Goal: Task Accomplishment & Management: Complete application form

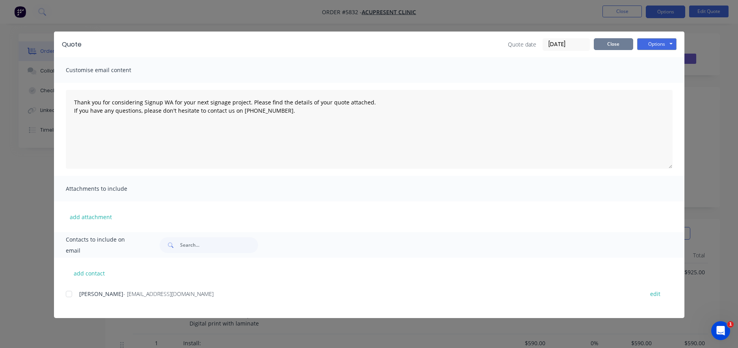
click at [622, 43] on button "Close" at bounding box center [613, 44] width 39 height 12
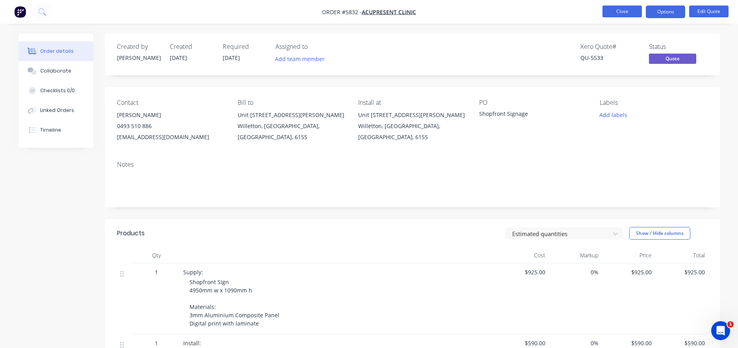
click at [620, 11] on button "Close" at bounding box center [622, 12] width 39 height 12
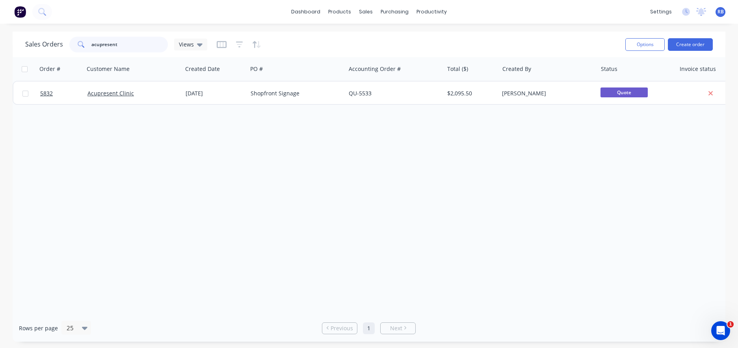
drag, startPoint x: 70, startPoint y: 43, endPoint x: 17, endPoint y: 43, distance: 53.6
click at [17, 43] on div "Sales Orders acupresent Views Options Create order" at bounding box center [369, 45] width 713 height 26
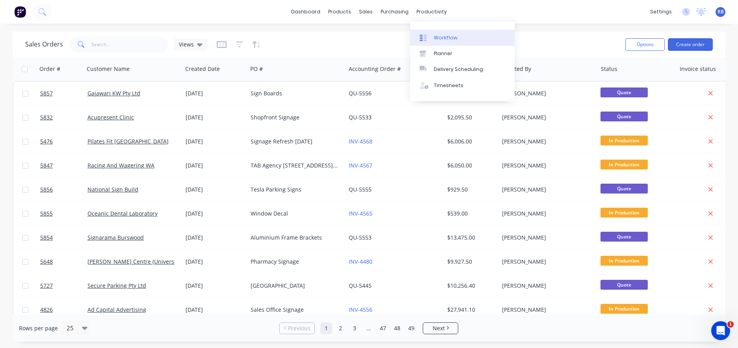
click at [453, 33] on link "Workflow" at bounding box center [462, 38] width 104 height 16
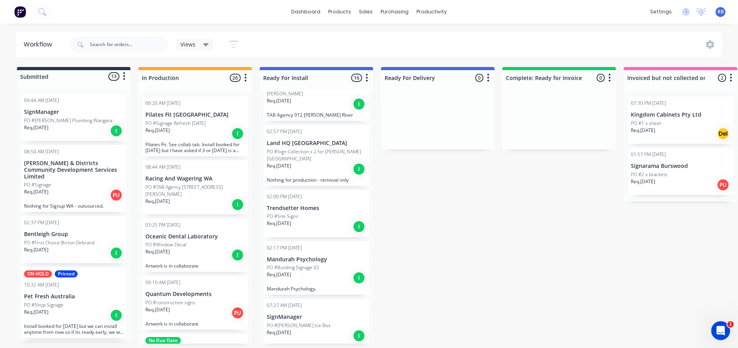
scroll to position [335, 0]
drag, startPoint x: 287, startPoint y: 255, endPoint x: 526, endPoint y: 117, distance: 275.7
click at [526, 117] on div "Submitted 13 Status colour #273444 hex #273444 Save Cancel Summaries Total orde…" at bounding box center [480, 205] width 972 height 277
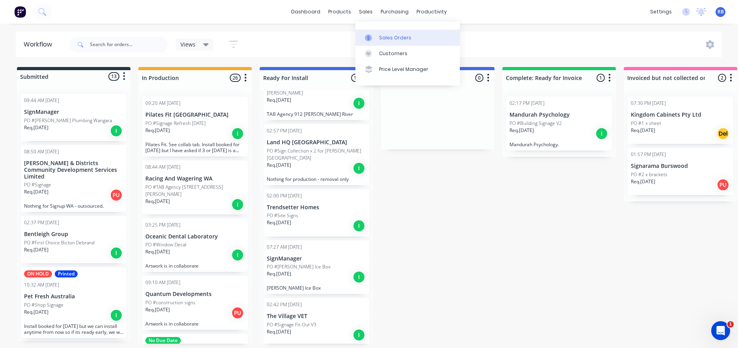
click at [402, 44] on link "Sales Orders" at bounding box center [408, 38] width 104 height 16
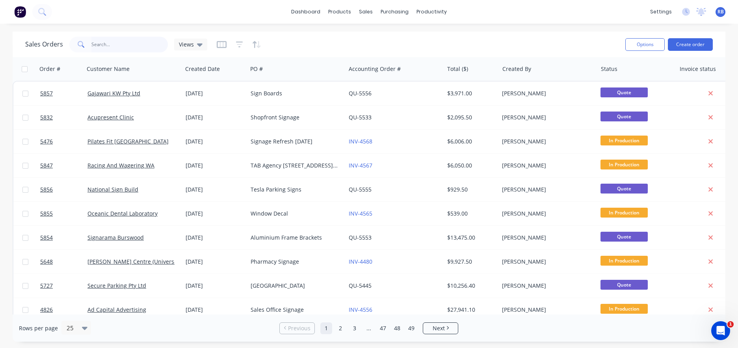
click at [114, 41] on input "text" at bounding box center [129, 45] width 77 height 16
type input "psy"
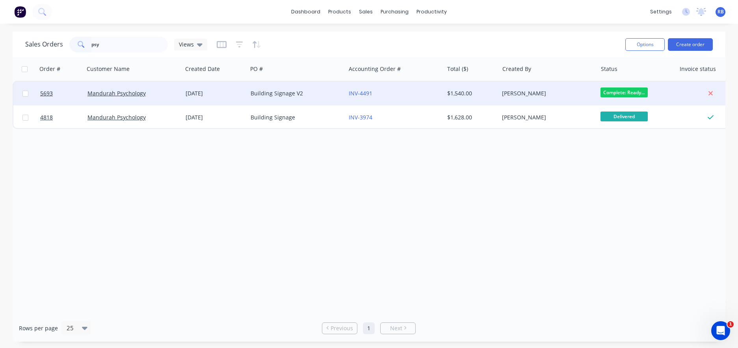
click at [420, 91] on div "INV-4491" at bounding box center [393, 94] width 88 height 8
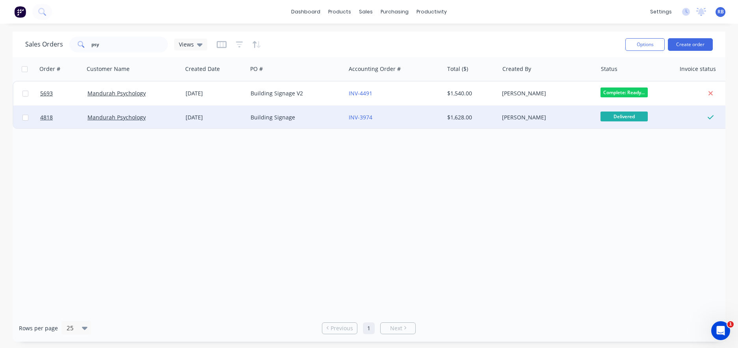
click at [315, 120] on div "Building Signage" at bounding box center [295, 118] width 88 height 8
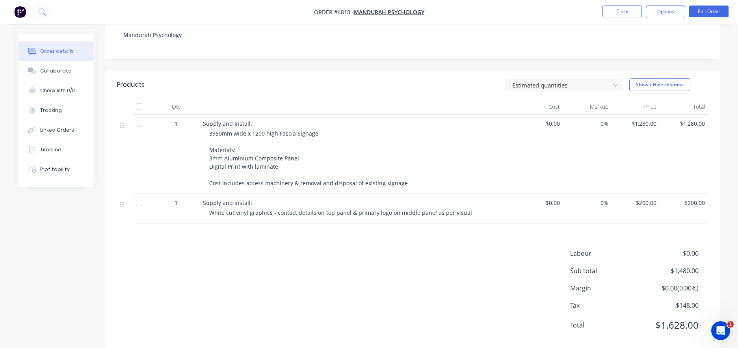
scroll to position [149, 0]
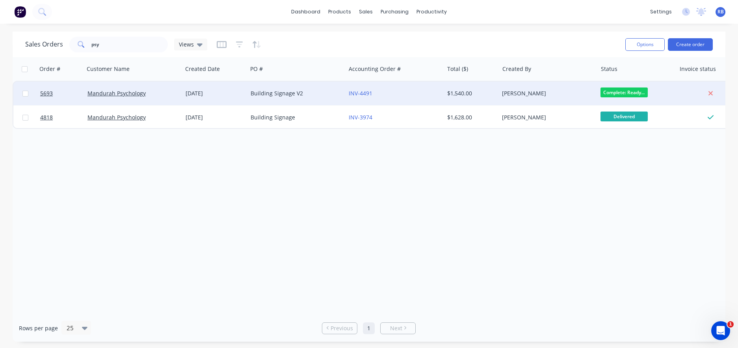
click at [299, 96] on div "Building Signage V2" at bounding box center [295, 94] width 88 height 8
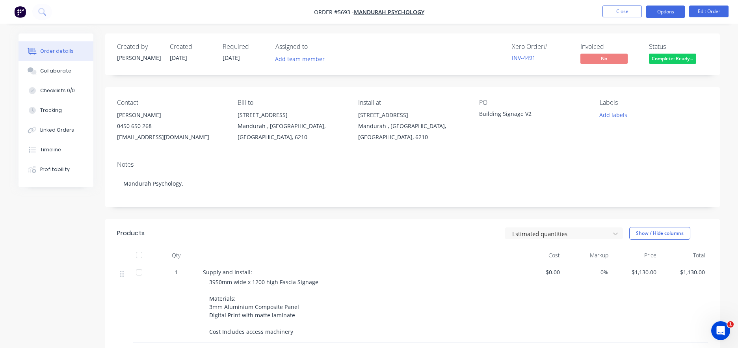
click at [668, 8] on button "Options" at bounding box center [665, 12] width 39 height 13
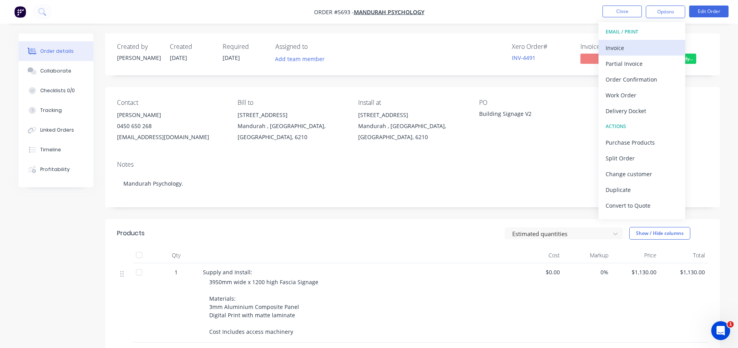
click at [623, 46] on div "Invoice" at bounding box center [642, 47] width 73 height 11
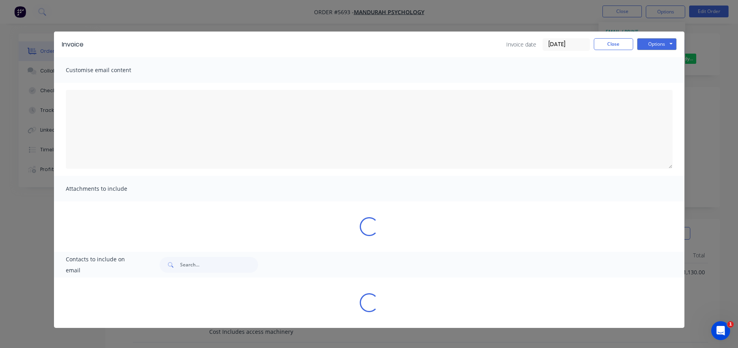
type textarea "A PDF copy of the order has been attached to this email. To view your order onl…"
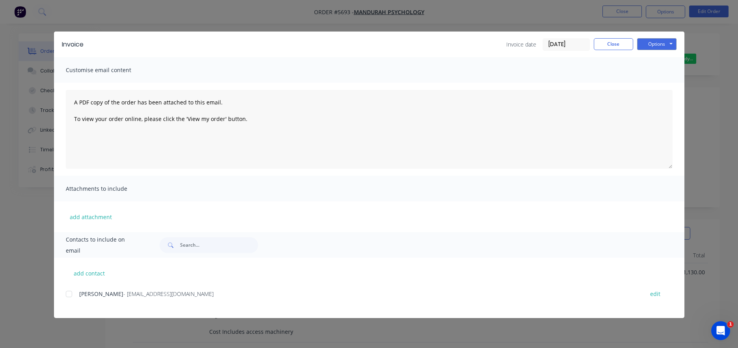
click at [68, 294] on div at bounding box center [69, 294] width 16 height 16
click at [667, 44] on button "Options" at bounding box center [657, 44] width 39 height 12
click at [658, 82] on button "Email" at bounding box center [663, 84] width 50 height 13
click at [614, 41] on button "Close" at bounding box center [613, 44] width 39 height 12
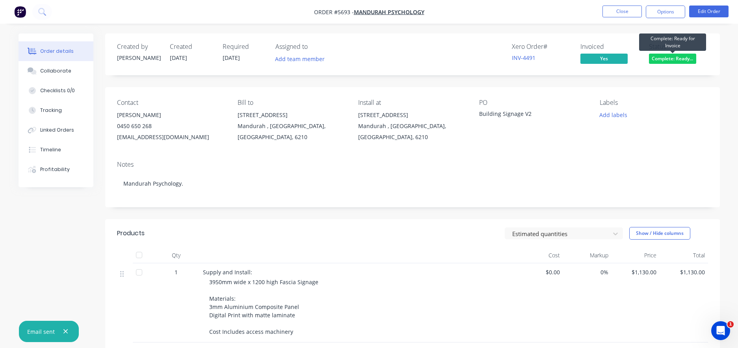
click at [658, 58] on span "Complete: Ready..." at bounding box center [672, 59] width 47 height 10
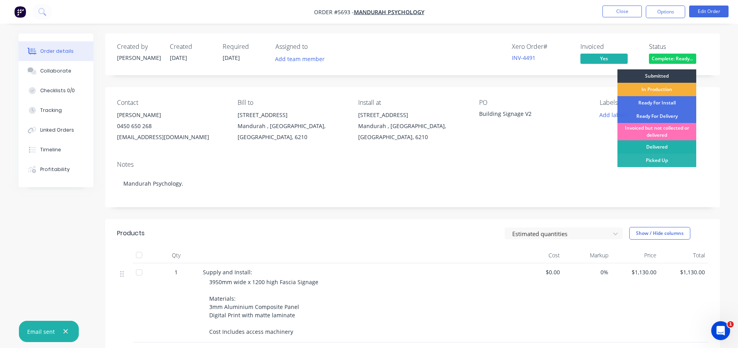
click at [648, 148] on div "Delivered" at bounding box center [657, 146] width 79 height 13
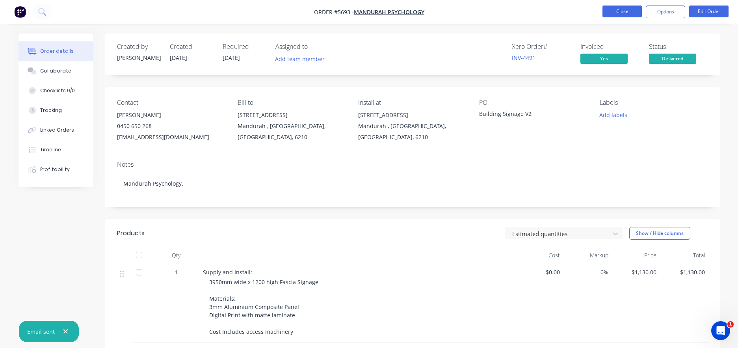
click at [617, 8] on button "Close" at bounding box center [622, 12] width 39 height 12
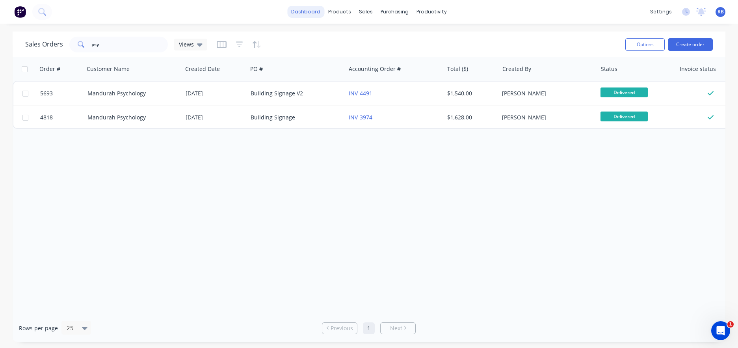
click at [309, 13] on link "dashboard" at bounding box center [305, 12] width 37 height 12
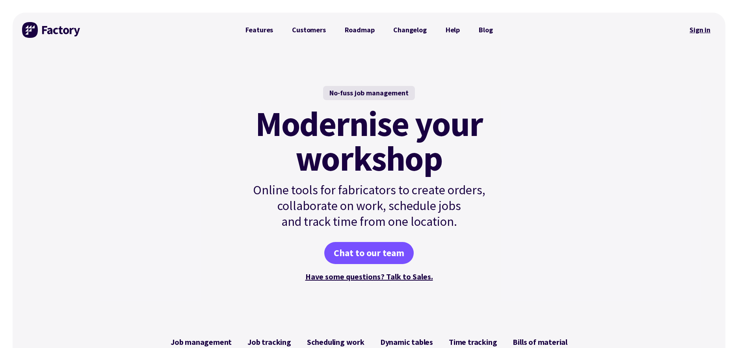
click at [699, 26] on link "Sign in" at bounding box center [700, 30] width 32 height 18
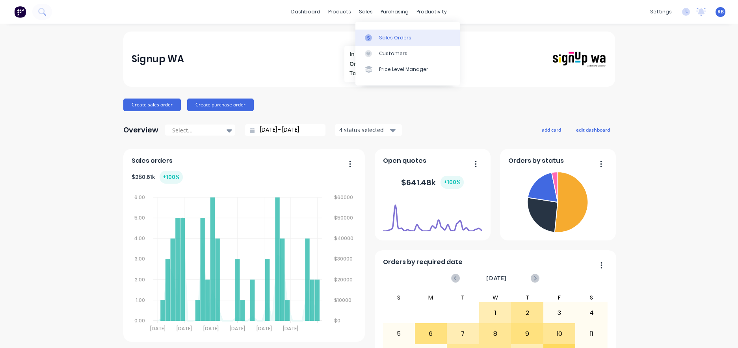
click at [392, 38] on div "Sales Orders" at bounding box center [395, 37] width 32 height 7
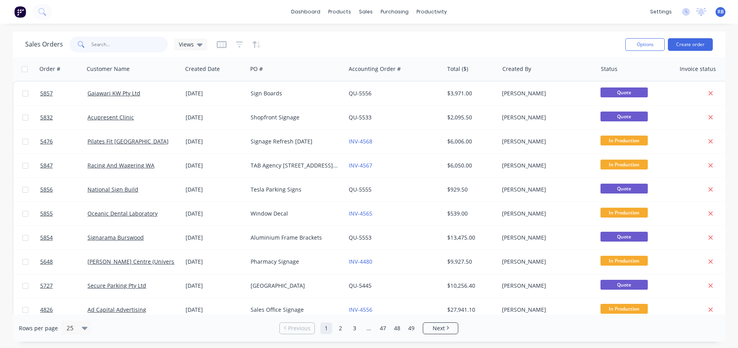
click at [114, 44] on input "text" at bounding box center [129, 45] width 77 height 16
click at [394, 39] on div "Sales Orders" at bounding box center [395, 37] width 32 height 7
click at [123, 43] on input "text" at bounding box center [129, 45] width 77 height 16
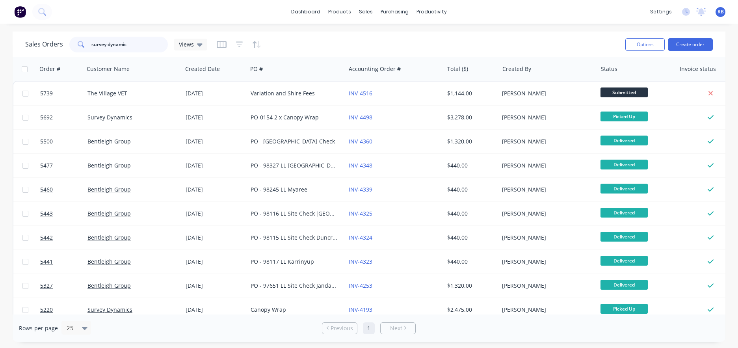
type input "survey dynamic"
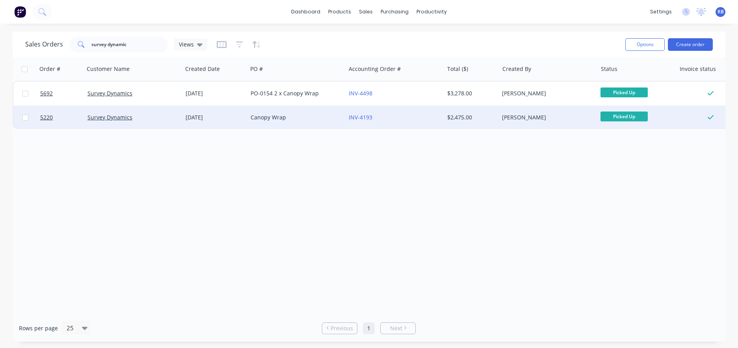
click at [420, 117] on div "INV-4193" at bounding box center [393, 118] width 88 height 8
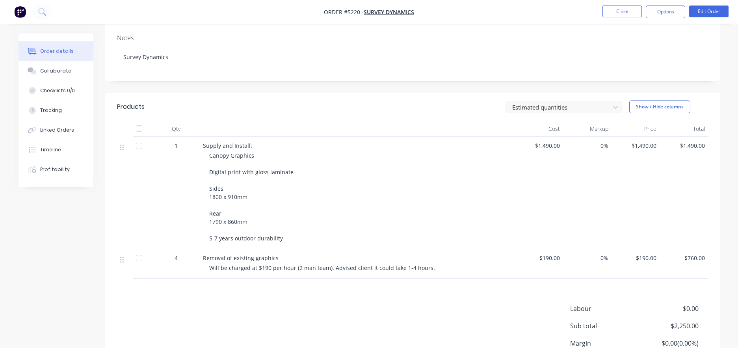
scroll to position [148, 0]
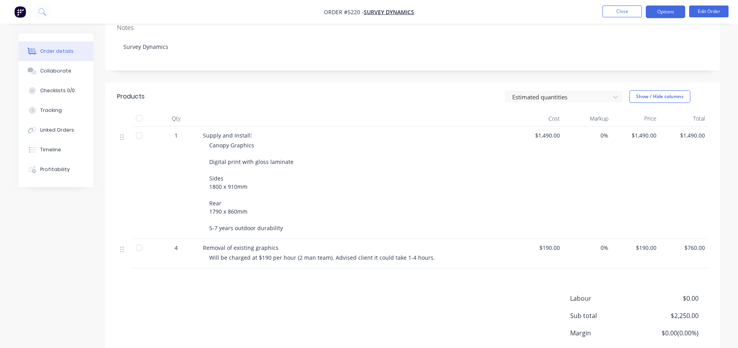
click at [671, 12] on button "Options" at bounding box center [665, 12] width 39 height 13
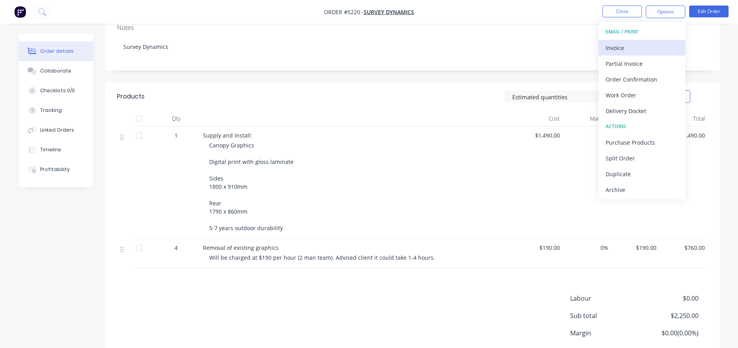
click at [630, 46] on div "Invoice" at bounding box center [642, 47] width 73 height 11
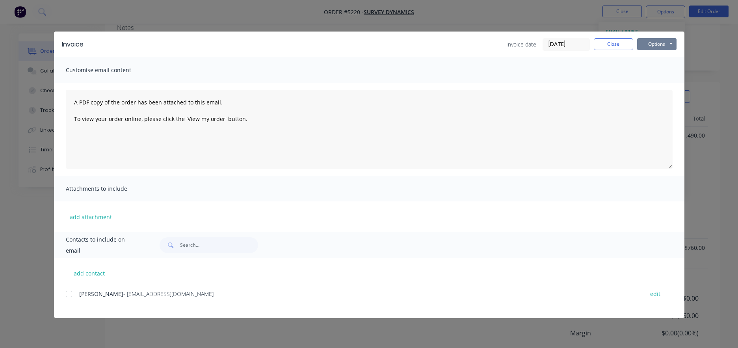
click at [653, 50] on button "Options" at bounding box center [657, 44] width 39 height 12
click at [654, 70] on button "Print" at bounding box center [663, 71] width 50 height 13
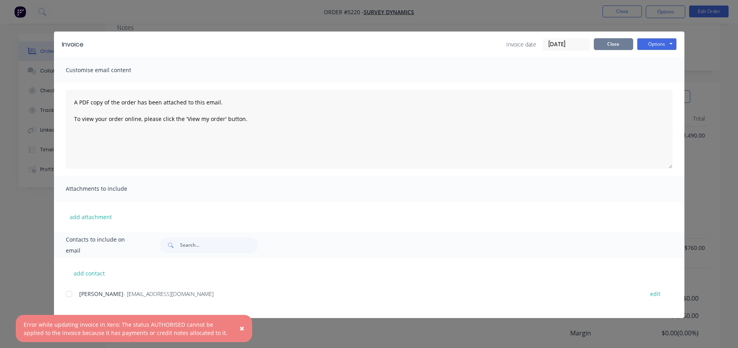
click at [617, 41] on button "Close" at bounding box center [613, 44] width 39 height 12
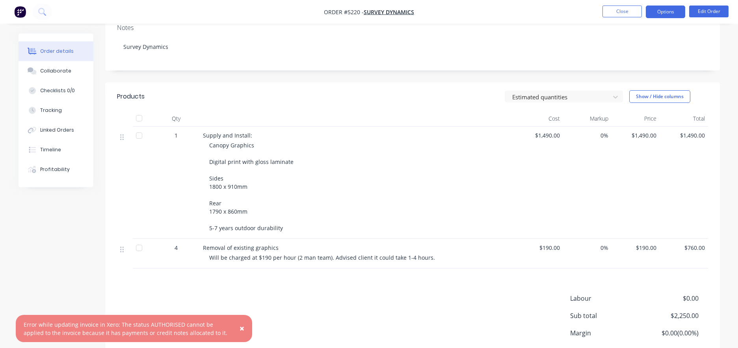
click at [671, 11] on button "Options" at bounding box center [665, 12] width 39 height 13
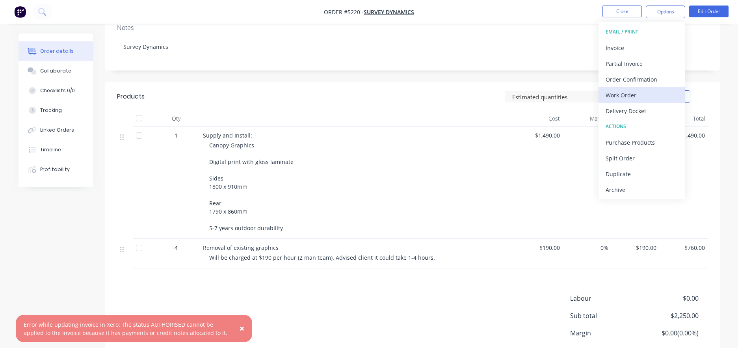
click at [633, 96] on div "Work Order" at bounding box center [642, 95] width 73 height 11
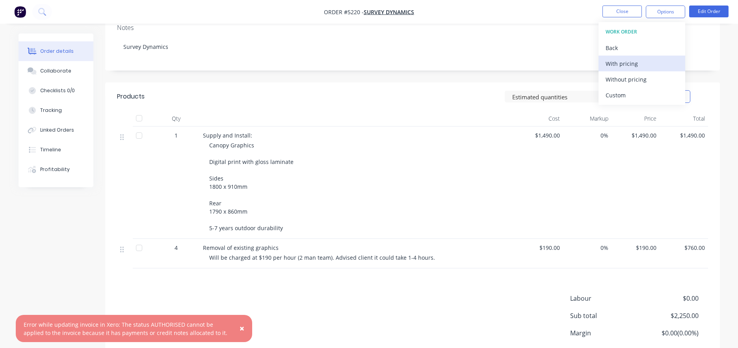
click at [623, 62] on div "With pricing" at bounding box center [642, 63] width 73 height 11
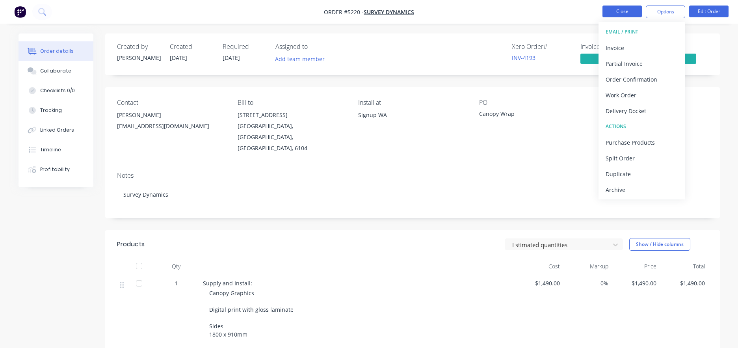
scroll to position [0, 0]
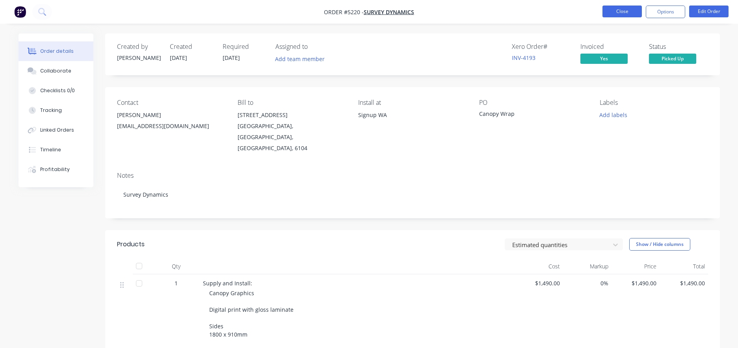
click at [619, 15] on button "Close" at bounding box center [622, 12] width 39 height 12
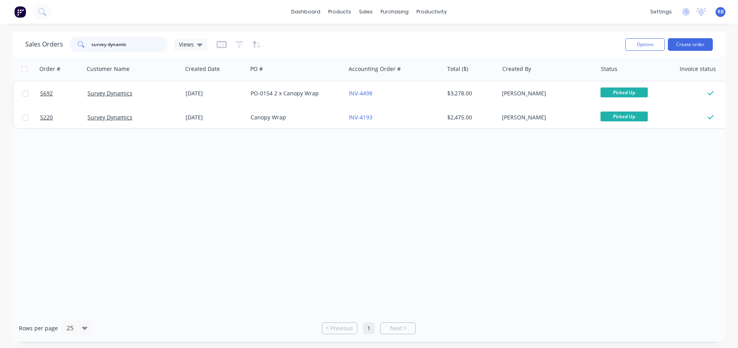
drag, startPoint x: 152, startPoint y: 45, endPoint x: 35, endPoint y: 45, distance: 116.3
click at [35, 45] on div "Sales Orders survey dynamic Views" at bounding box center [116, 45] width 182 height 16
type input "boho"
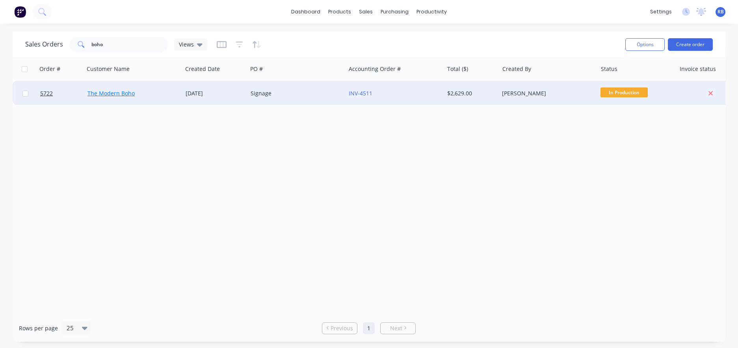
click at [132, 95] on link "The Modern Boho" at bounding box center [111, 93] width 47 height 7
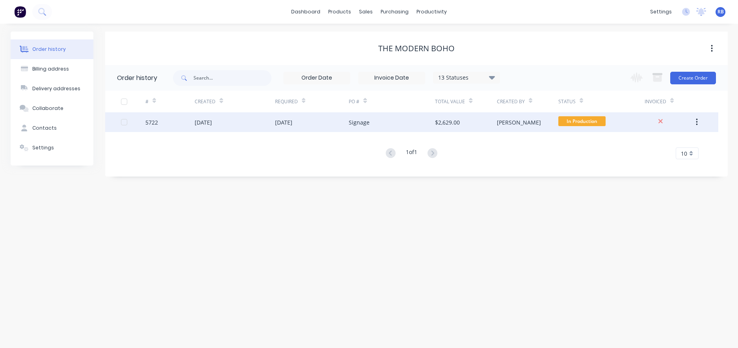
click at [246, 121] on div "[DATE]" at bounding box center [235, 122] width 80 height 20
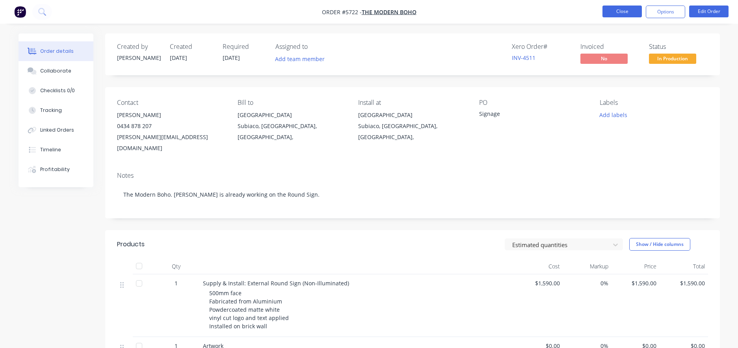
click at [620, 10] on button "Close" at bounding box center [622, 12] width 39 height 12
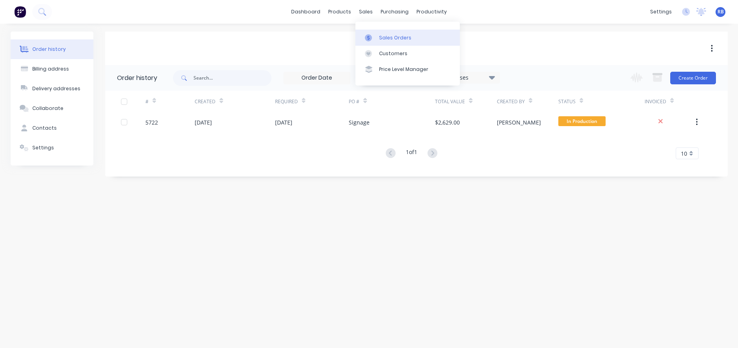
click at [382, 35] on div "Sales Orders" at bounding box center [395, 37] width 32 height 7
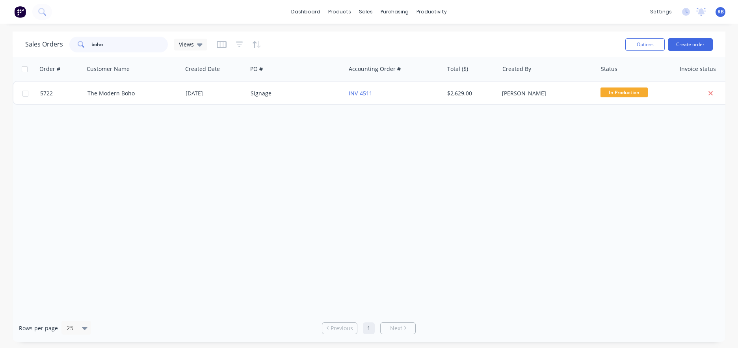
drag, startPoint x: 130, startPoint y: 49, endPoint x: 62, endPoint y: 43, distance: 68.1
click at [62, 43] on div "Sales Orders boho Views" at bounding box center [116, 45] width 182 height 16
type input "cake"
click at [115, 45] on input "cake" at bounding box center [129, 45] width 77 height 16
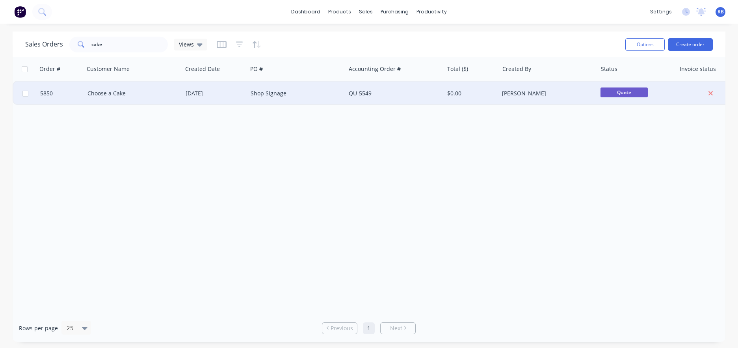
click at [306, 93] on div "Shop Signage" at bounding box center [295, 94] width 88 height 8
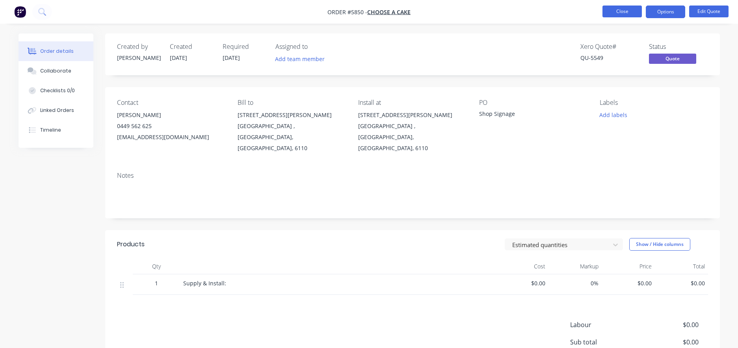
click at [619, 15] on button "Close" at bounding box center [622, 12] width 39 height 12
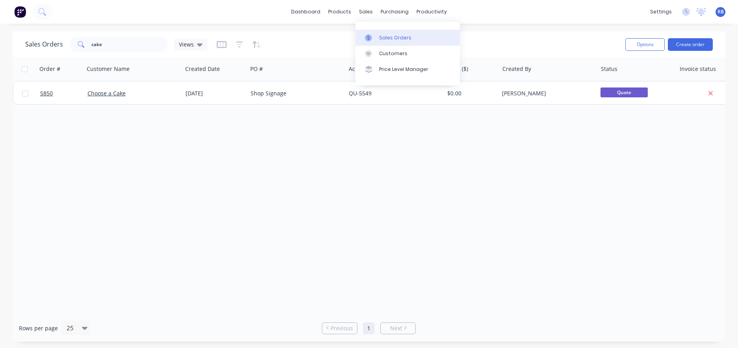
click at [390, 39] on div "Sales Orders" at bounding box center [395, 37] width 32 height 7
drag, startPoint x: 115, startPoint y: 46, endPoint x: 60, endPoint y: 46, distance: 55.6
click at [60, 46] on div "Sales Orders cake Views" at bounding box center [116, 45] width 182 height 16
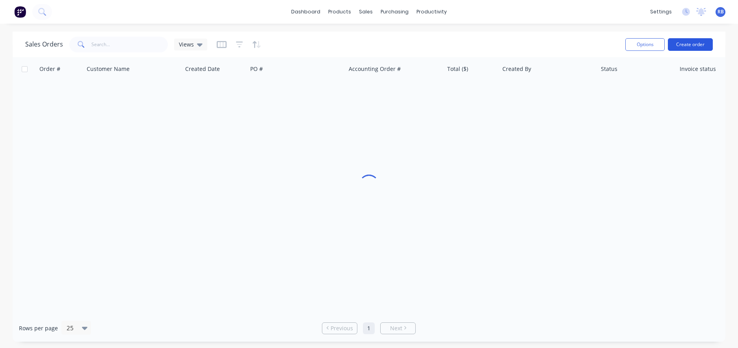
click at [698, 45] on button "Create order" at bounding box center [690, 44] width 45 height 13
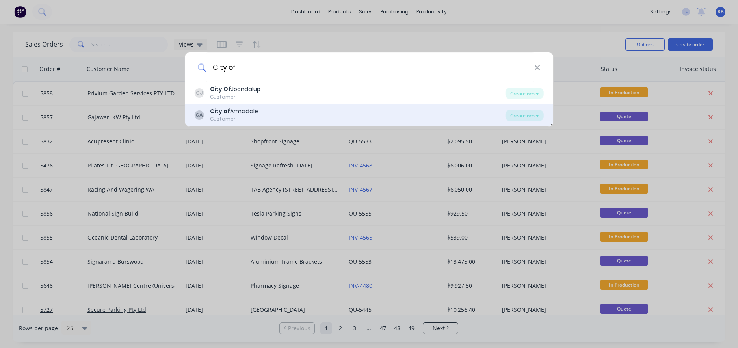
type input "City of"
click at [226, 115] on b "City of" at bounding box center [220, 111] width 20 height 8
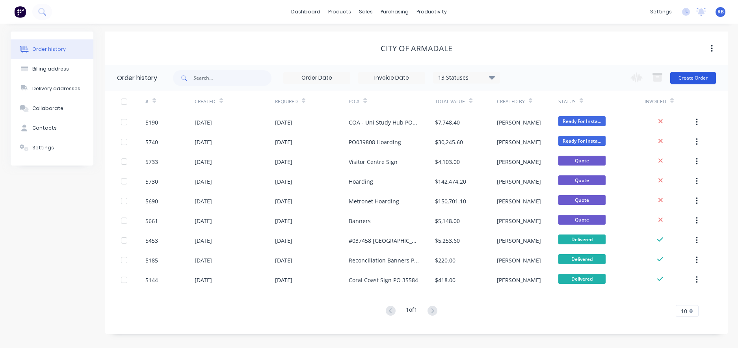
click at [703, 82] on button "Create Order" at bounding box center [694, 78] width 46 height 13
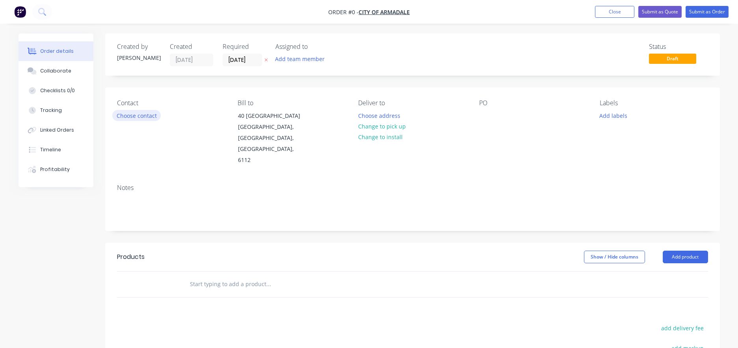
click at [142, 117] on button "Choose contact" at bounding box center [136, 115] width 48 height 11
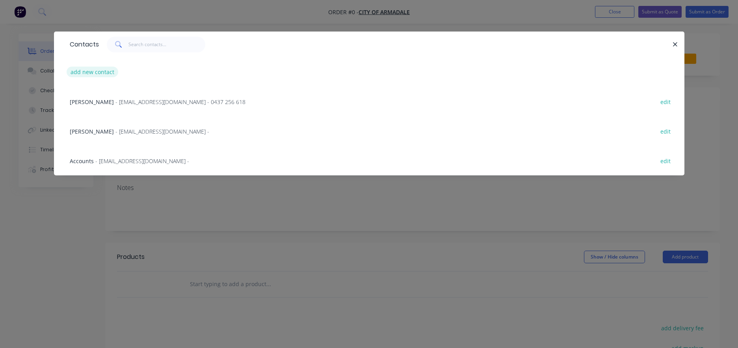
click at [83, 73] on button "add new contact" at bounding box center [93, 72] width 52 height 11
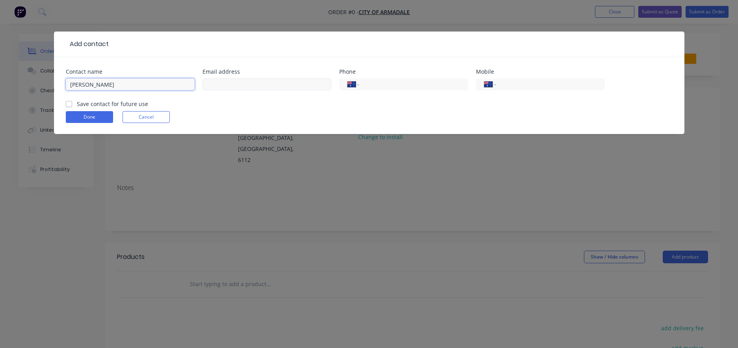
type input "Kylee Daye"
type input "KDaye@armadale.wa.gov.au"
click at [401, 78] on div "International Afghanistan Åland Islands Albania Algeria American Samoa Andorra …" at bounding box center [403, 87] width 129 height 23
type input "(08) 9394 5178"
click at [114, 104] on label "Save contact for future use" at bounding box center [112, 104] width 71 height 8
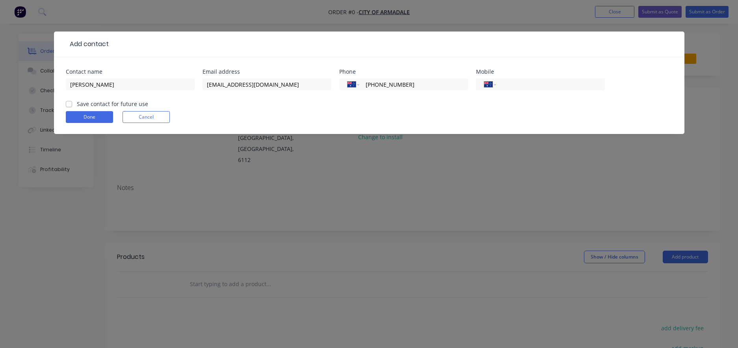
click at [72, 104] on input "Save contact for future use" at bounding box center [69, 103] width 6 height 7
checkbox input "true"
click at [90, 113] on button "Done" at bounding box center [89, 117] width 47 height 12
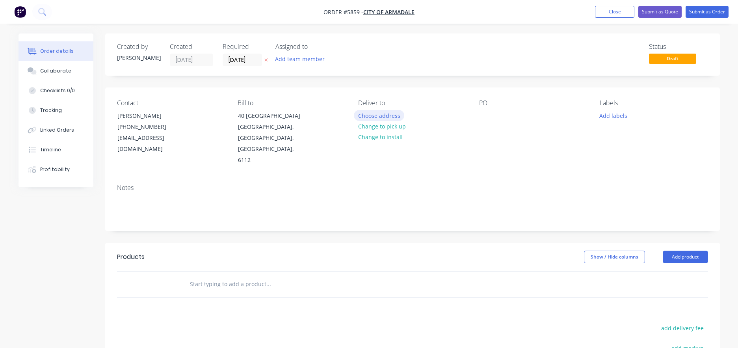
click at [370, 115] on button "Choose address" at bounding box center [379, 115] width 50 height 11
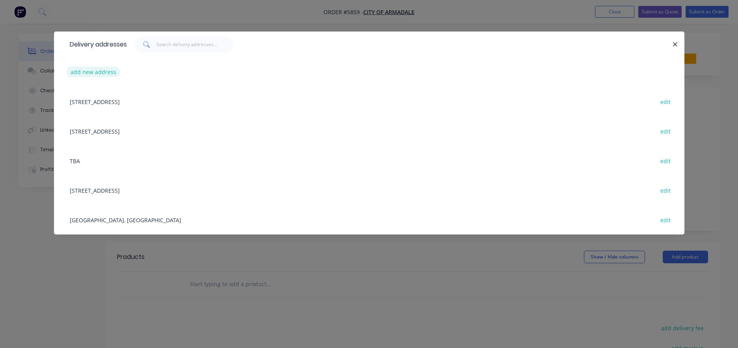
click at [87, 71] on button "add new address" at bounding box center [94, 72] width 54 height 11
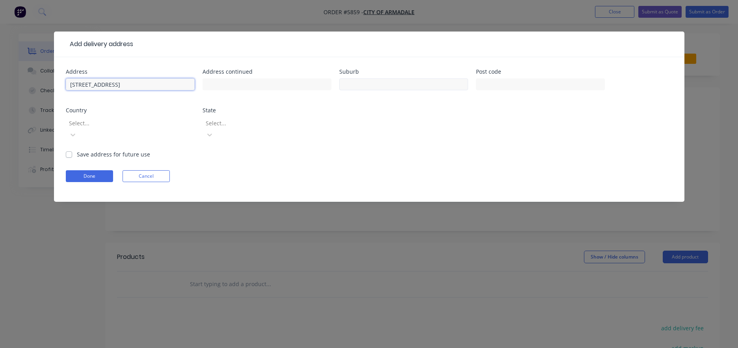
type input "7 Orchard Avenue"
type input "Armadale"
type input "6112"
click at [117, 150] on label "Save address for future use" at bounding box center [113, 154] width 73 height 8
click at [72, 150] on input "Save address for future use" at bounding box center [69, 153] width 6 height 7
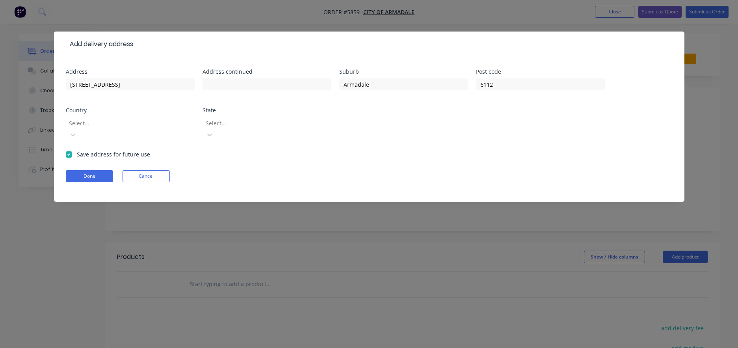
checkbox input "true"
click at [228, 124] on div "Select..." at bounding box center [262, 123] width 112 height 8
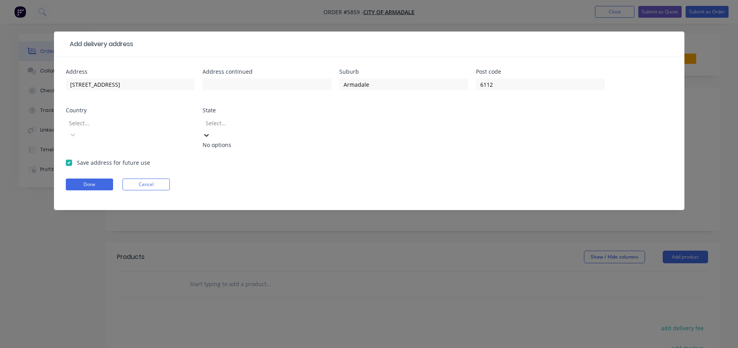
type input "w"
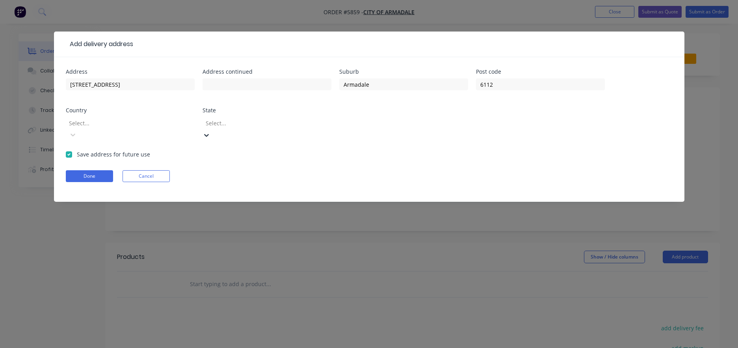
click at [298, 124] on div at bounding box center [262, 123] width 114 height 10
click at [253, 123] on div at bounding box center [262, 123] width 114 height 10
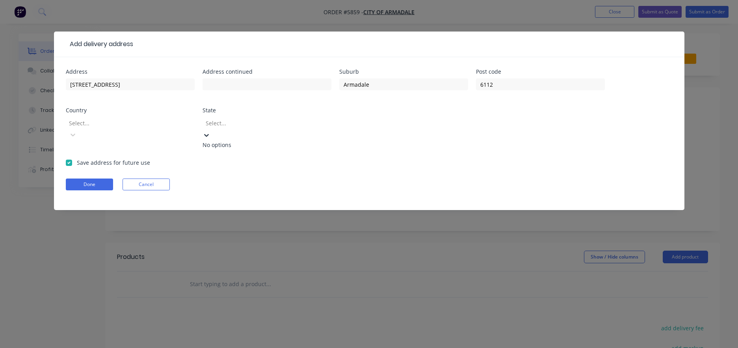
click at [354, 137] on div "Address 7 Orchard Avenue Address continued Suburb Armadale Post code 6112 Count…" at bounding box center [369, 114] width 607 height 90
click at [299, 119] on div at bounding box center [262, 123] width 114 height 10
click at [385, 130] on div "Address 7 Orchard Avenue Address continued Suburb Armadale Post code 6112 Count…" at bounding box center [369, 114] width 607 height 90
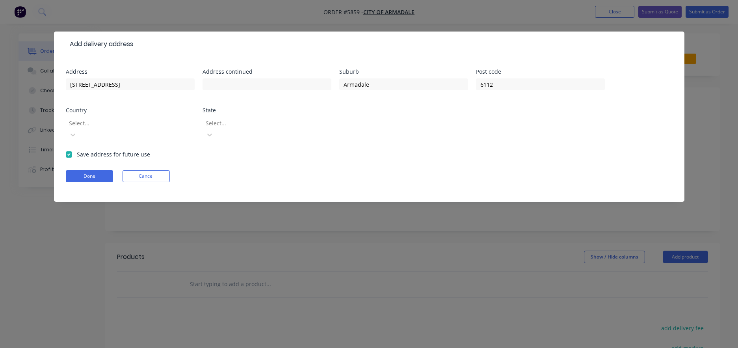
click at [101, 124] on div at bounding box center [125, 123] width 114 height 10
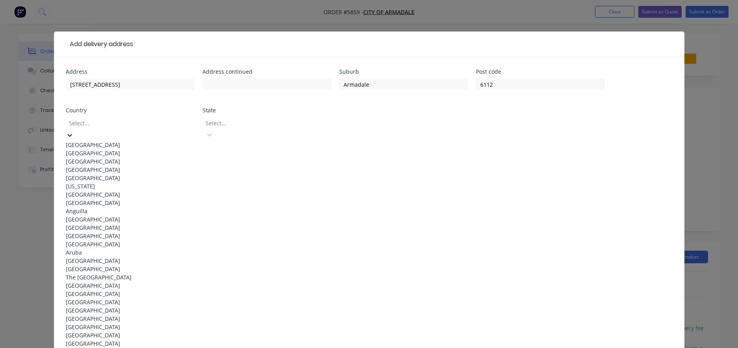
type input "a"
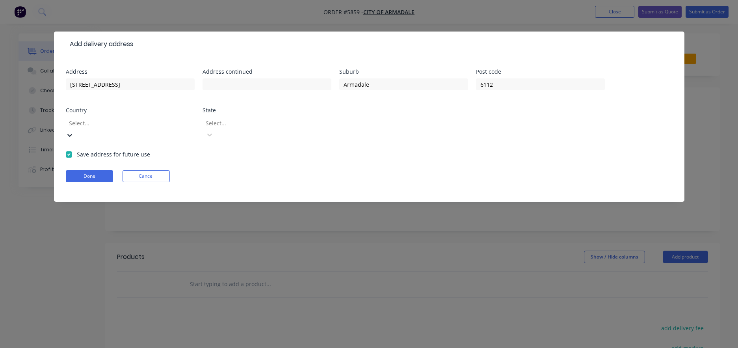
click at [121, 117] on div "Select..." at bounding box center [125, 123] width 118 height 12
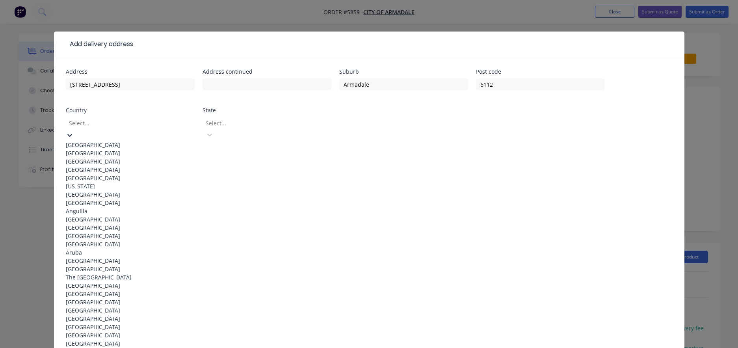
click at [74, 131] on icon at bounding box center [70, 135] width 8 height 8
click at [178, 141] on div "Australia" at bounding box center [130, 145] width 129 height 8
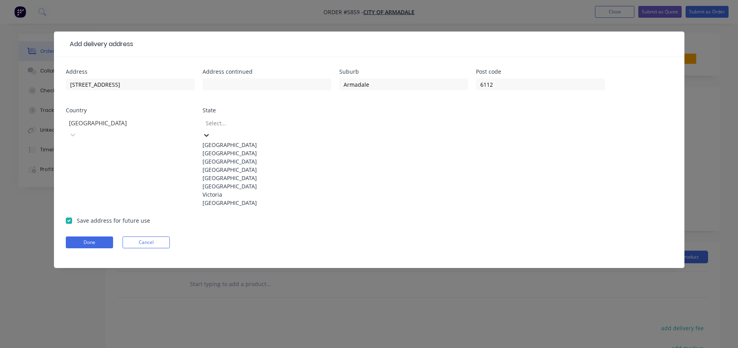
click at [224, 127] on div "Select..." at bounding box center [262, 123] width 112 height 8
click at [233, 207] on div "Western Australia" at bounding box center [267, 203] width 129 height 8
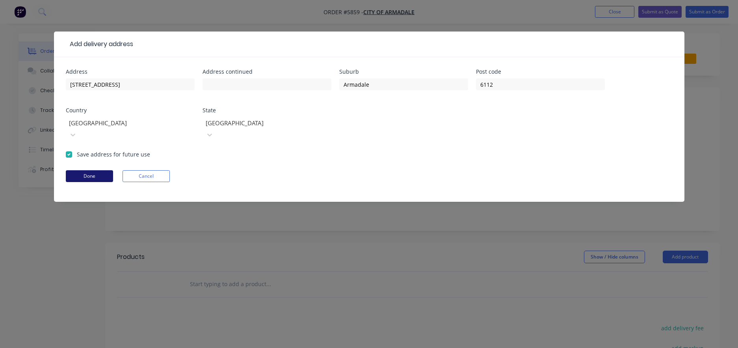
click at [88, 170] on button "Done" at bounding box center [89, 176] width 47 height 12
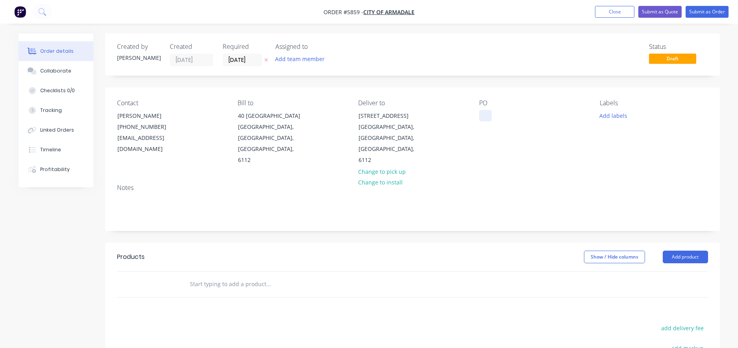
click at [481, 115] on div at bounding box center [485, 115] width 13 height 11
click at [218, 276] on input "text" at bounding box center [269, 284] width 158 height 16
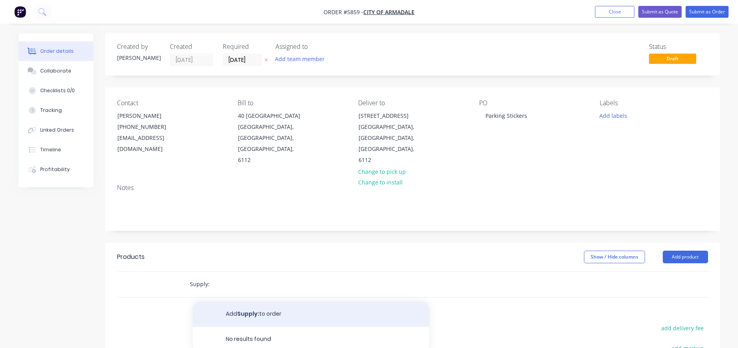
type input "Supply:"
click at [230, 302] on button "Add Supply: to order" at bounding box center [311, 314] width 237 height 25
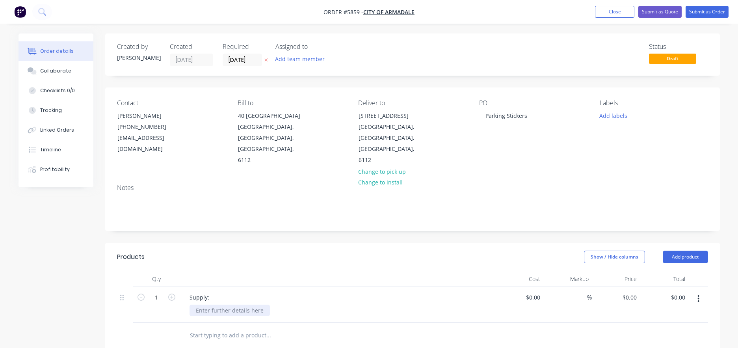
click at [202, 305] on div at bounding box center [230, 310] width 80 height 11
paste div
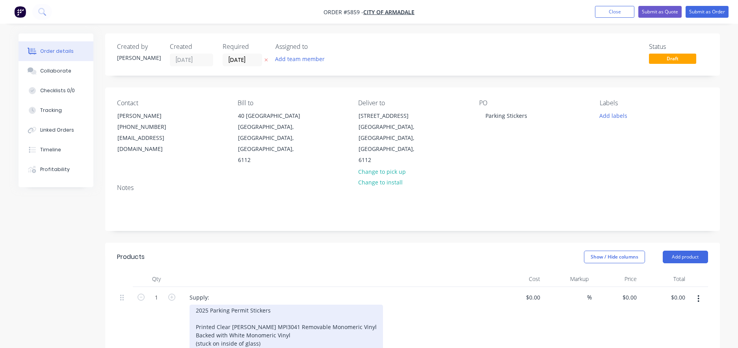
click at [207, 305] on div "2025 Parking Permit Stickers Printed Clear Avery MPI3041 Removable Monomeric Vi…" at bounding box center [287, 335] width 194 height 61
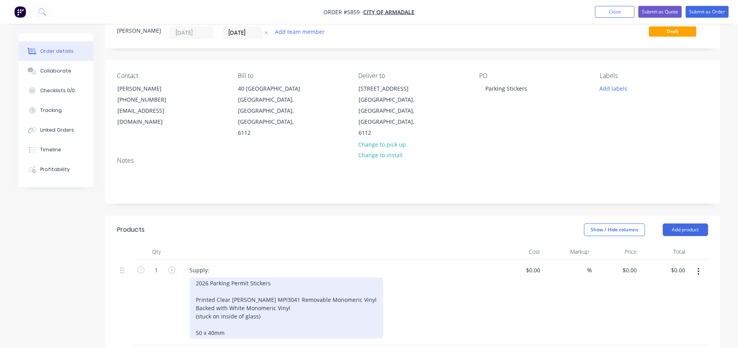
scroll to position [28, 0]
click at [201, 310] on div "2026 Parking Permit Stickers Printed Clear Avery MPI3041 Removable Monomeric Vi…" at bounding box center [287, 307] width 194 height 61
click at [250, 313] on div "2026 Parking Permit Stickers Printed Clear Avery MPI3041 Removable Monomeric Vi…" at bounding box center [287, 307] width 194 height 61
drag, startPoint x: 276, startPoint y: 285, endPoint x: 246, endPoint y: 284, distance: 30.0
click at [246, 284] on div "2026 Parking Permit Stickers Printed Clear Avery MPI3041 Removable Monomeric Vi…" at bounding box center [287, 307] width 194 height 61
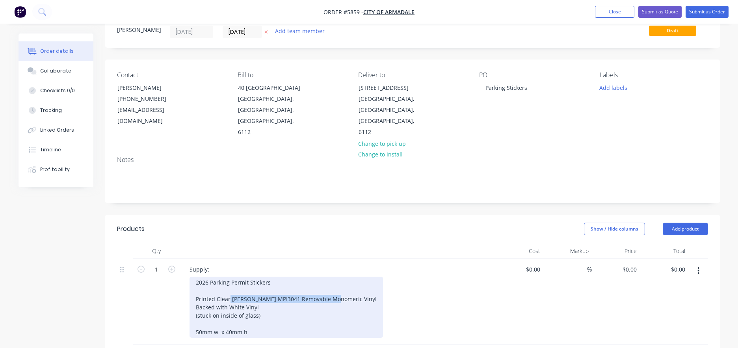
drag, startPoint x: 331, startPoint y: 277, endPoint x: 230, endPoint y: 277, distance: 101.3
click at [230, 277] on div "2026 Parking Permit Stickers Printed Clear Avery MPI3041 Removable Monomeric Vi…" at bounding box center [287, 307] width 194 height 61
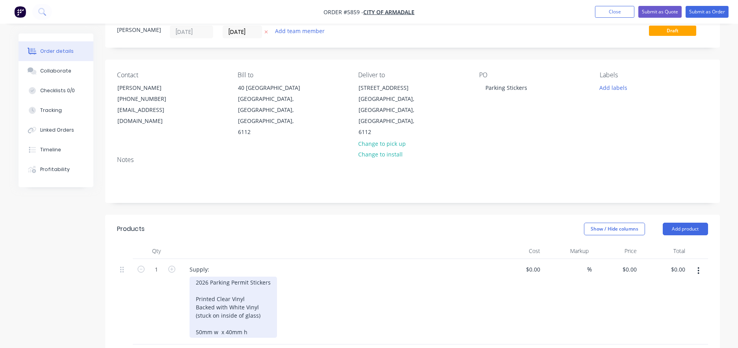
click at [195, 285] on div "2026 Parking Permit Stickers Printed Clear Vinyl Backed with White Vinyl (stuck…" at bounding box center [234, 307] width 88 height 61
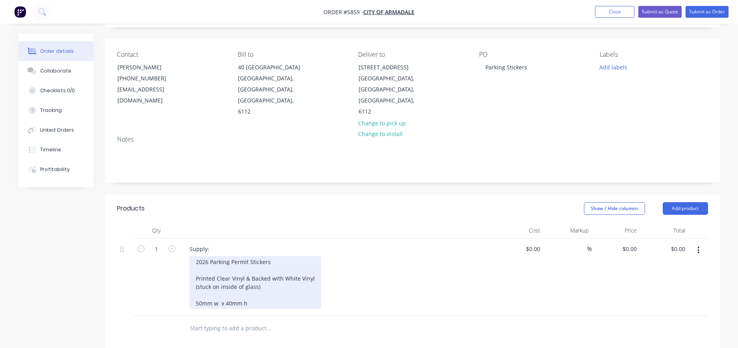
scroll to position [51, 0]
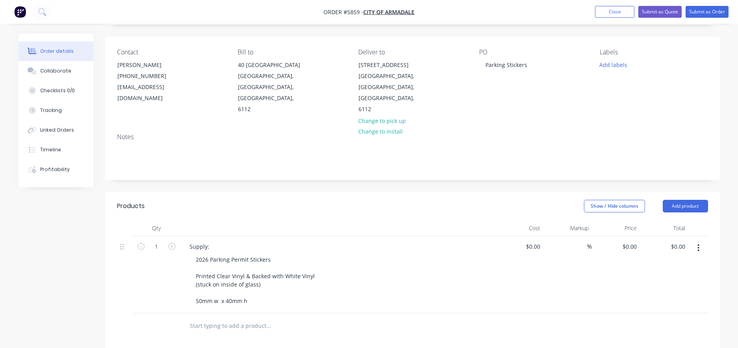
click at [191, 318] on input "text" at bounding box center [269, 326] width 158 height 16
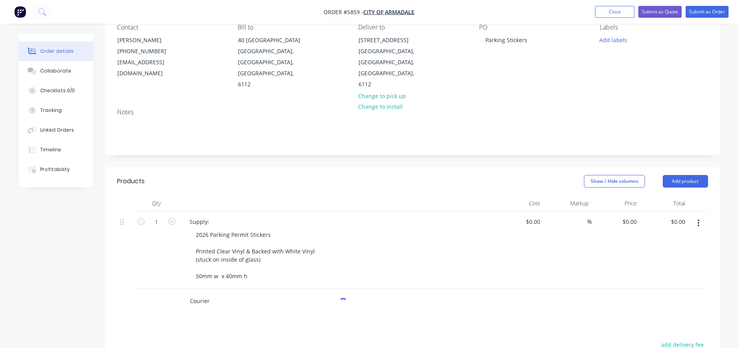
scroll to position [78, 0]
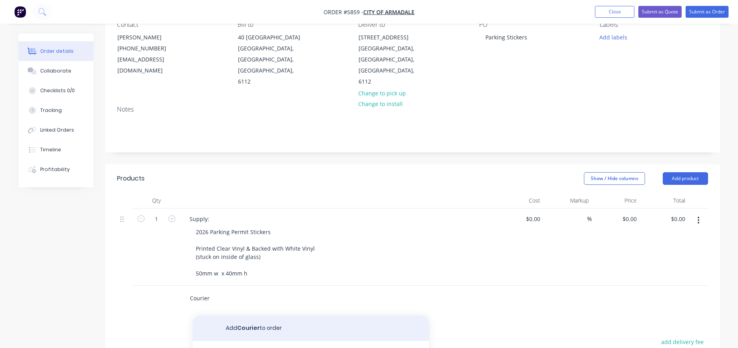
type input "Courier"
click at [254, 316] on button "Add Courier to order" at bounding box center [311, 328] width 237 height 25
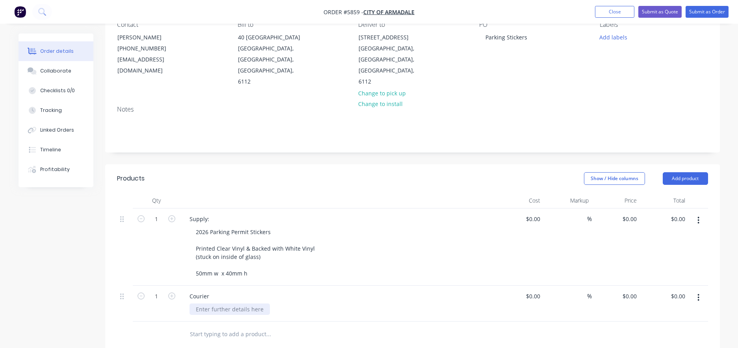
click at [213, 304] on div at bounding box center [230, 309] width 80 height 11
click at [533, 291] on div at bounding box center [537, 296] width 12 height 11
type input "$20.00"
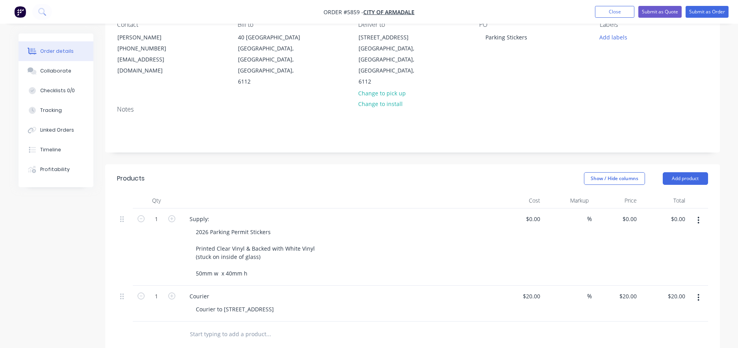
click at [491, 286] on div "Courier Courier to 7 Orchard Street" at bounding box center [337, 304] width 315 height 36
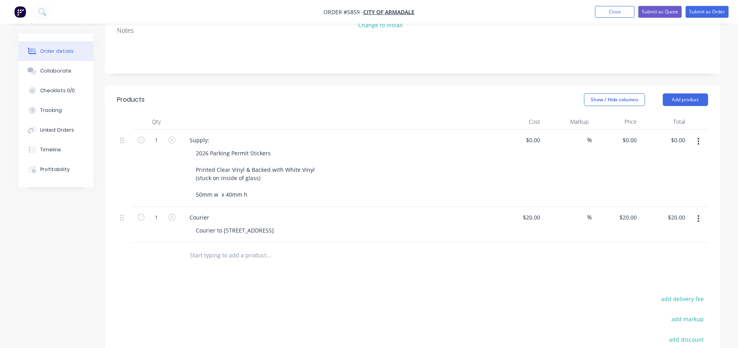
scroll to position [159, 0]
click at [135, 128] on div "1" at bounding box center [156, 166] width 47 height 77
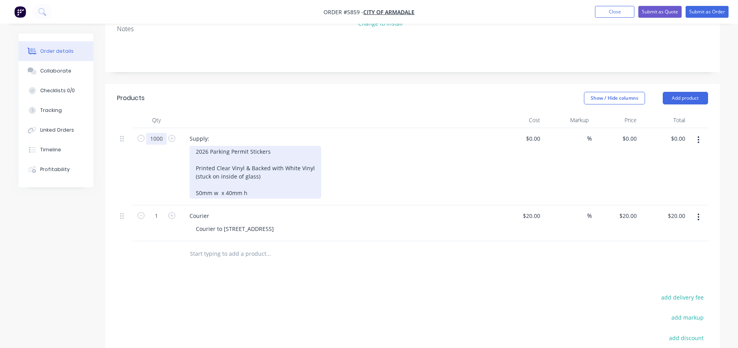
type input "1000"
click at [291, 149] on div "2026 Parking Permit Stickers Printed Clear Vinyl & Backed with White Vinyl (stu…" at bounding box center [256, 172] width 132 height 53
click at [192, 146] on div "2026 Parking Permit Stickers Printed Clear Vinyl & Backed with White Vinyl (stu…" at bounding box center [256, 172] width 132 height 53
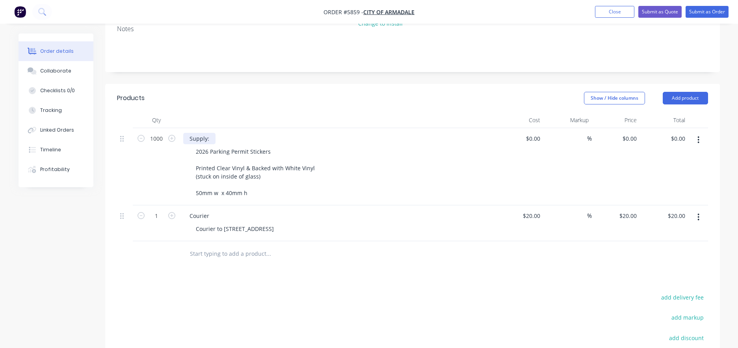
click at [211, 133] on div "Supply:" at bounding box center [199, 138] width 32 height 11
click at [210, 133] on div "Supply (reverse Printed Stickers)" at bounding box center [232, 138] width 98 height 11
click at [276, 133] on div "Supply (Reverse Printed Stickers)" at bounding box center [232, 138] width 99 height 11
click at [528, 128] on div at bounding box center [520, 166] width 48 height 77
type input "$1.50"
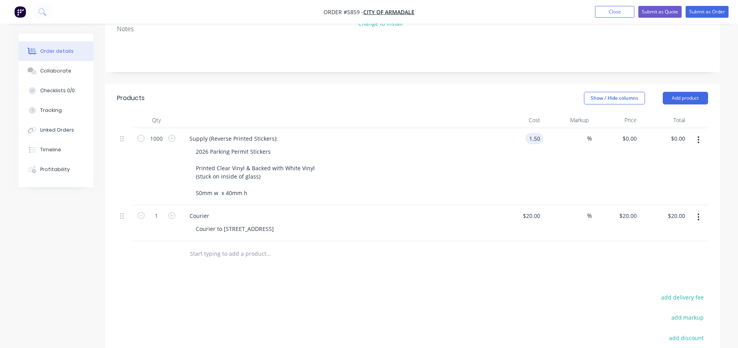
type input "$1.50"
type input "$1,500.00"
click at [329, 163] on div "2026 Parking Permit Stickers Printed Clear Vinyl & Backed with White Vinyl (stu…" at bounding box center [341, 172] width 303 height 53
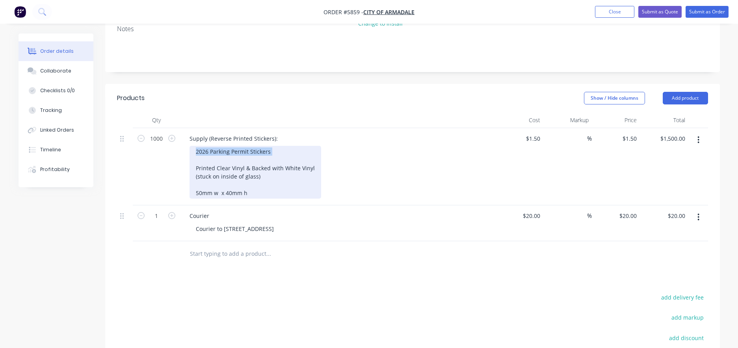
drag, startPoint x: 193, startPoint y: 127, endPoint x: 291, endPoint y: 134, distance: 97.6
click at [291, 146] on div "2026 Parking Permit Stickers Printed Clear Vinyl & Backed with White Vinyl (stu…" at bounding box center [256, 172] width 132 height 53
click at [240, 146] on div "2026 Parking Permit Stickers Printed Clear Vinyl & Backed with White Vinyl (stu…" at bounding box center [256, 172] width 132 height 53
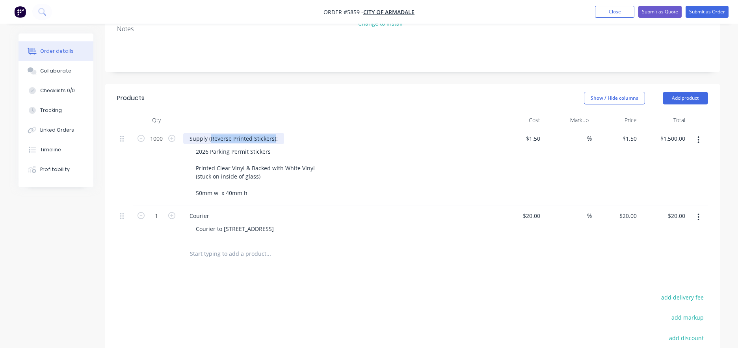
drag, startPoint x: 274, startPoint y: 117, endPoint x: 210, endPoint y: 117, distance: 63.9
click at [210, 133] on div "Supply (Reverse Printed Stickers):" at bounding box center [233, 138] width 101 height 11
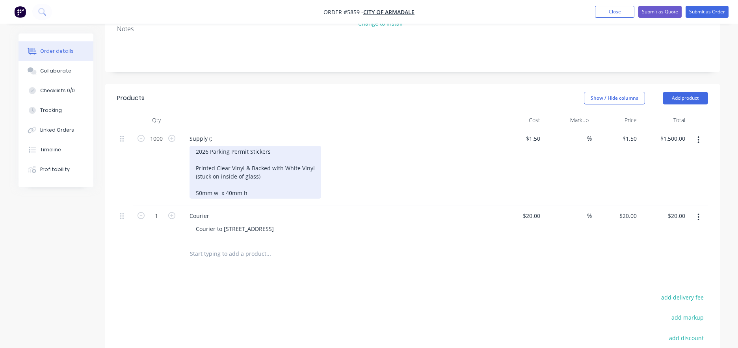
click at [207, 150] on div "2026 Parking Permit Stickers Printed Clear Vinyl & Backed with White Vinyl (stu…" at bounding box center [256, 172] width 132 height 53
click at [196, 146] on div "2026 Parking Permit Stickers Printed Clear Vinyl & Backed with White Vinyl (stu…" at bounding box center [256, 172] width 132 height 53
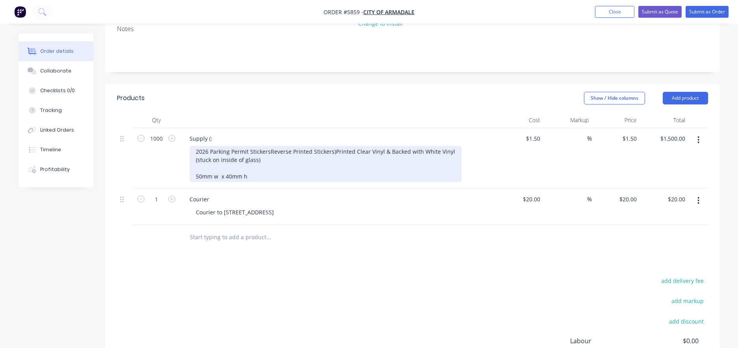
drag, startPoint x: 275, startPoint y: 134, endPoint x: 192, endPoint y: 129, distance: 82.9
click at [192, 146] on div "2026 Parking Permit Stickers Reverse Printed Stickers) Printed Clear Vinyl & Ba…" at bounding box center [326, 164] width 272 height 36
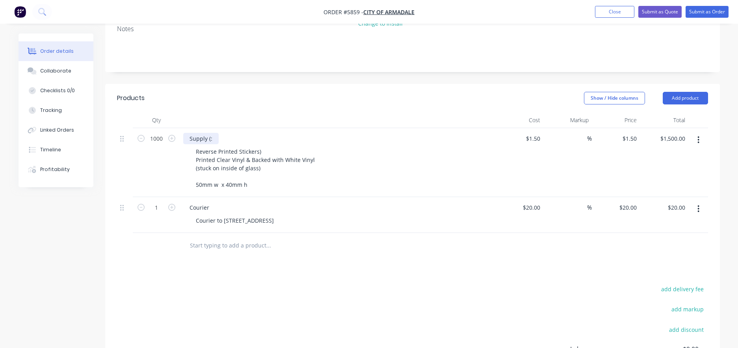
click at [215, 133] on div "Supply (:" at bounding box center [200, 138] width 35 height 11
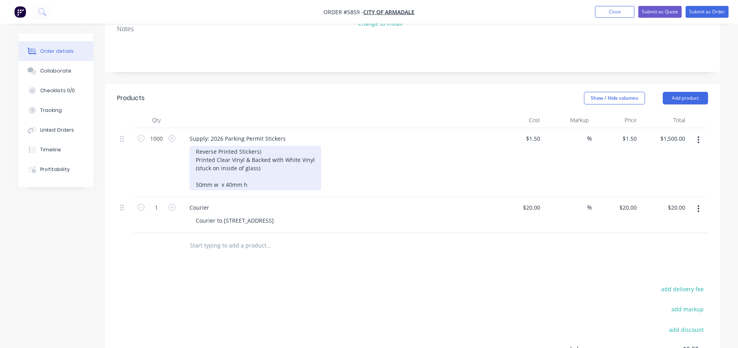
click at [272, 146] on div "Reverse Printed Stickers) Printed Clear Vinyl & Backed with White Vinyl (stuck …" at bounding box center [256, 168] width 132 height 45
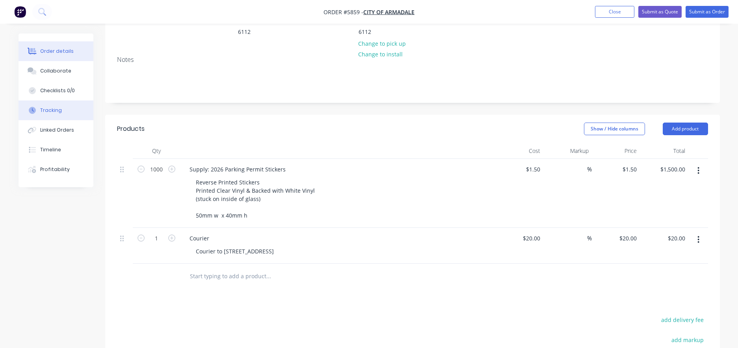
scroll to position [127, 0]
click at [537, 164] on input "1.5" at bounding box center [538, 169] width 12 height 11
type input "$1.30"
type input "$1,300.00"
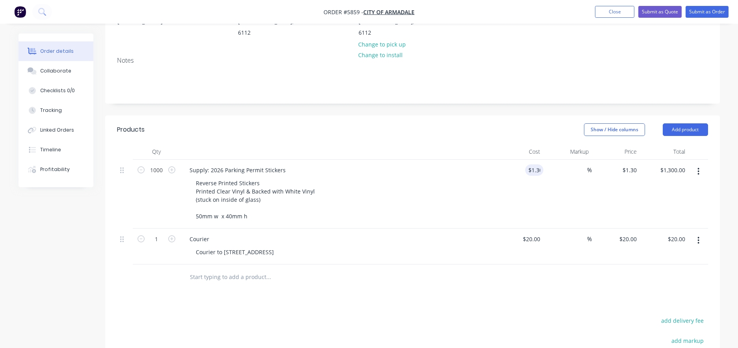
click at [410, 191] on div "Reverse Printed Stickers Printed Clear Vinyl & Backed with White Vinyl (stuck o…" at bounding box center [341, 199] width 303 height 45
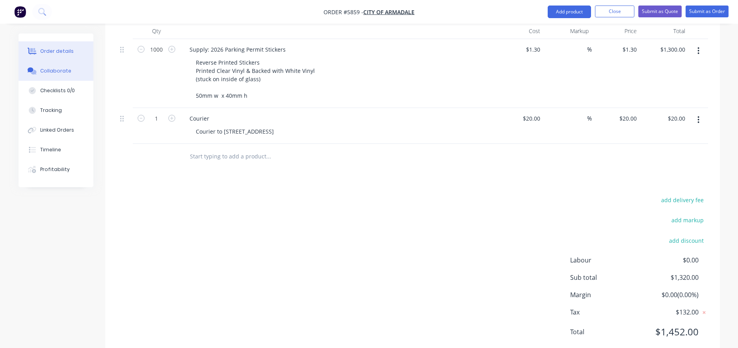
scroll to position [230, 0]
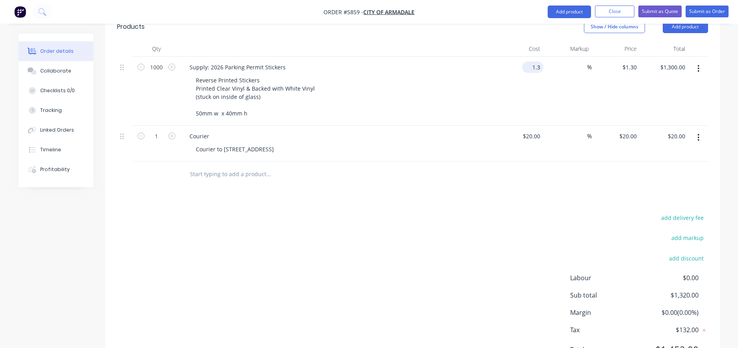
click at [535, 62] on input "1.3" at bounding box center [535, 67] width 18 height 11
click at [498, 85] on div "$1.30 1.3" at bounding box center [520, 91] width 48 height 69
click at [533, 62] on input "1.3" at bounding box center [535, 67] width 18 height 11
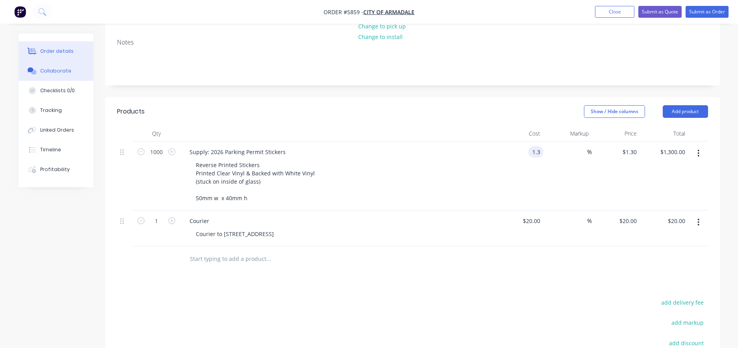
scroll to position [160, 0]
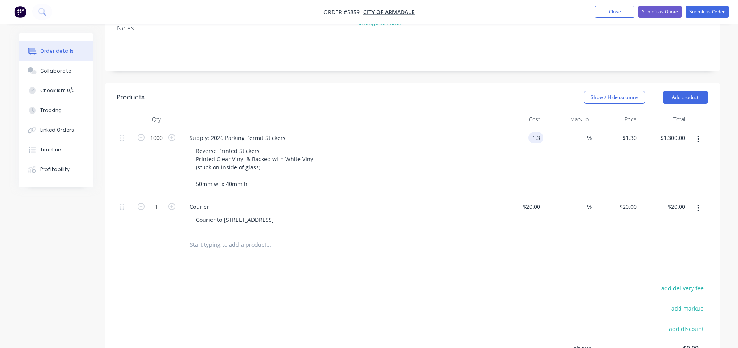
type input "$1.30"
click at [195, 237] on input "text" at bounding box center [269, 245] width 158 height 16
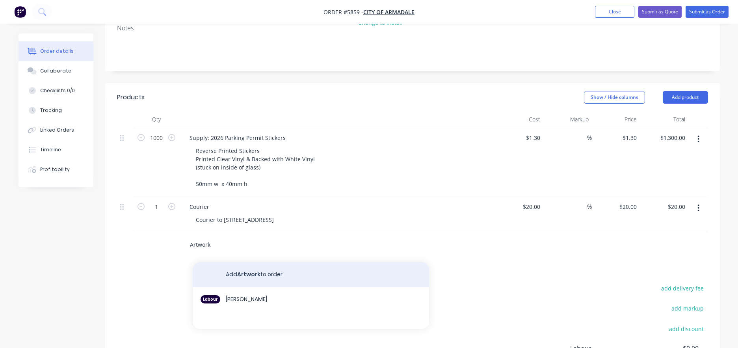
type input "Artwork"
click at [229, 262] on button "Add Artwork to order" at bounding box center [311, 274] width 237 height 25
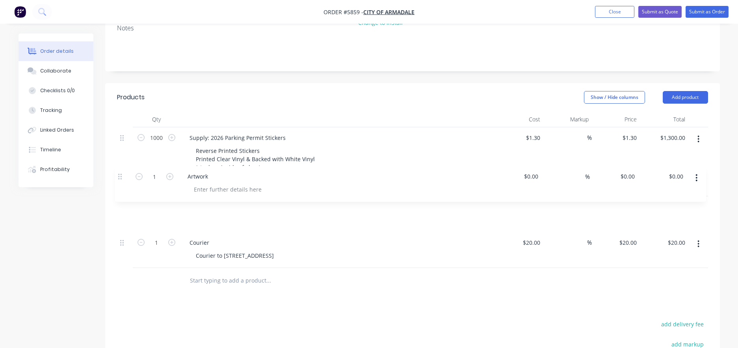
drag, startPoint x: 121, startPoint y: 221, endPoint x: 119, endPoint y: 173, distance: 47.4
click at [119, 173] on div "1000 Supply: 2026 Parking Permit Stickers Reverse Printed Stickers Printed Clea…" at bounding box center [412, 197] width 591 height 141
click at [205, 214] on div at bounding box center [230, 219] width 80 height 11
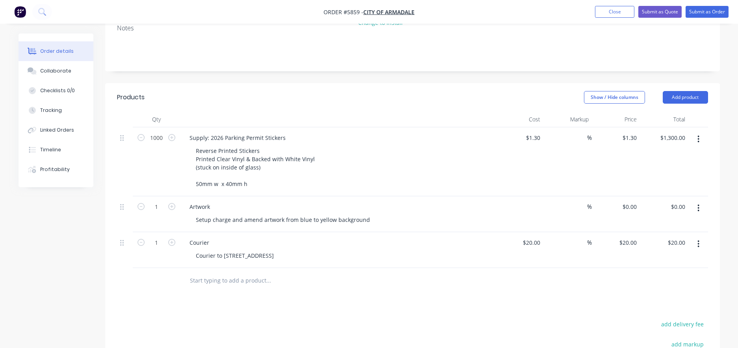
click at [531, 196] on div "$0.00" at bounding box center [520, 214] width 48 height 36
type input "$45.00"
click at [469, 214] on div "Setup charge and amend artwork from blue to yellow background" at bounding box center [341, 219] width 303 height 11
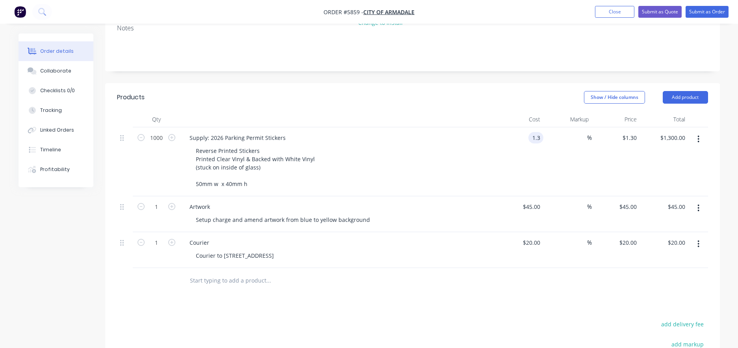
click at [530, 132] on div "1.3 1.3" at bounding box center [536, 137] width 15 height 11
type input "$1.30"
click at [507, 132] on div "$1.30 1.3" at bounding box center [520, 161] width 48 height 69
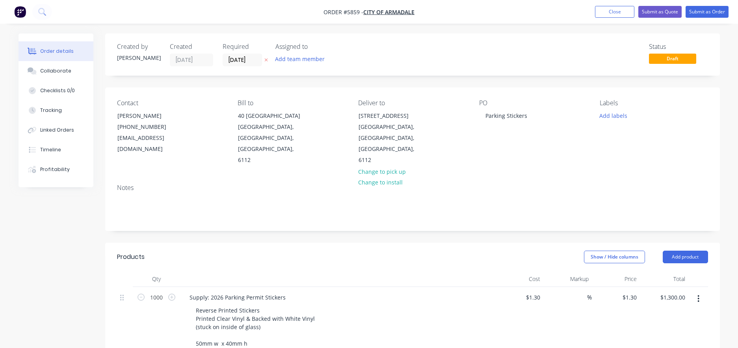
scroll to position [0, 0]
click at [662, 13] on button "Submit as Quote" at bounding box center [660, 12] width 43 height 12
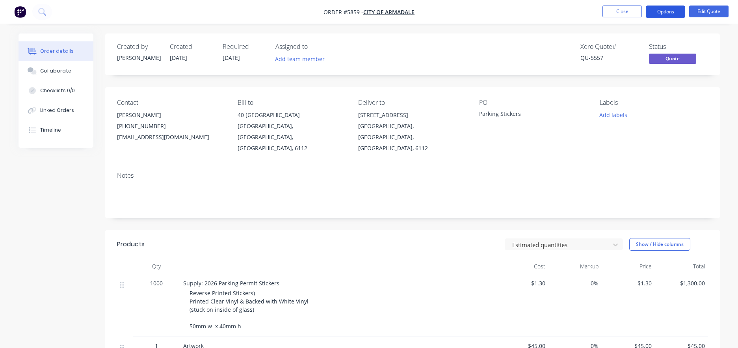
click at [667, 11] on button "Options" at bounding box center [665, 12] width 39 height 13
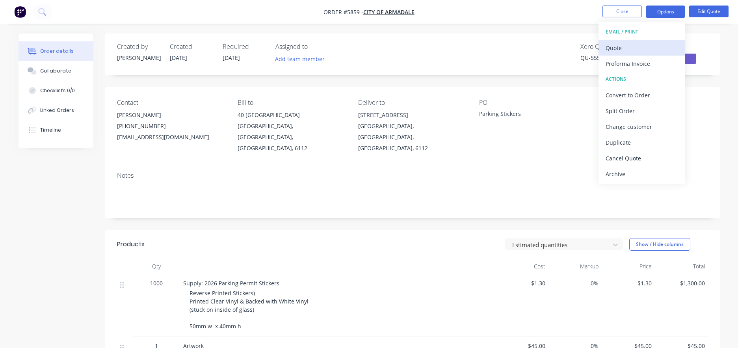
click at [624, 45] on div "Quote" at bounding box center [642, 47] width 73 height 11
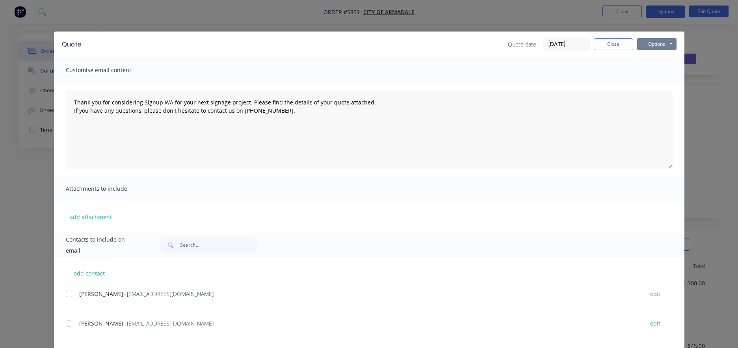
click at [652, 46] on button "Options" at bounding box center [657, 44] width 39 height 12
click at [653, 70] on button "Print" at bounding box center [663, 71] width 50 height 13
click at [607, 42] on button "Close" at bounding box center [613, 44] width 39 height 12
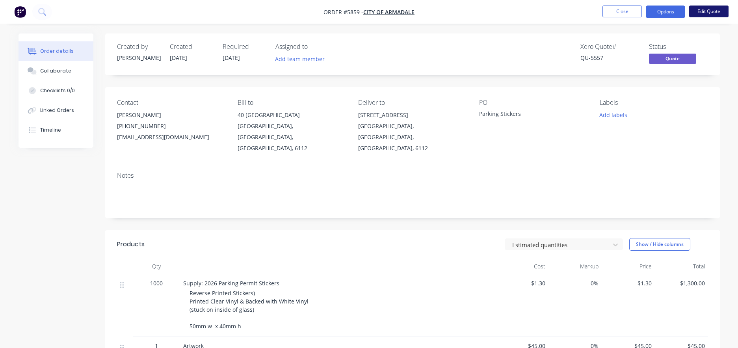
click at [706, 12] on button "Edit Quote" at bounding box center [709, 12] width 39 height 12
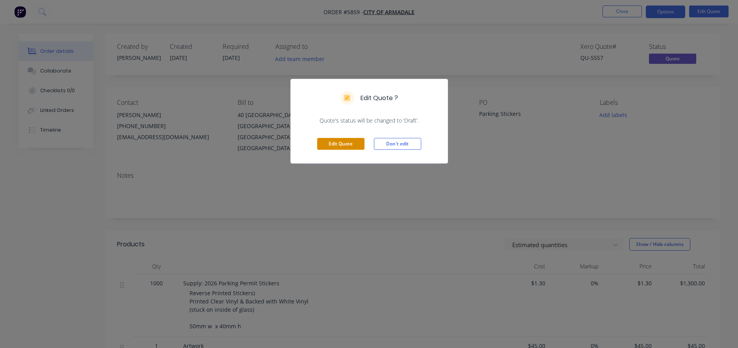
click at [343, 145] on button "Edit Quote" at bounding box center [340, 144] width 47 height 12
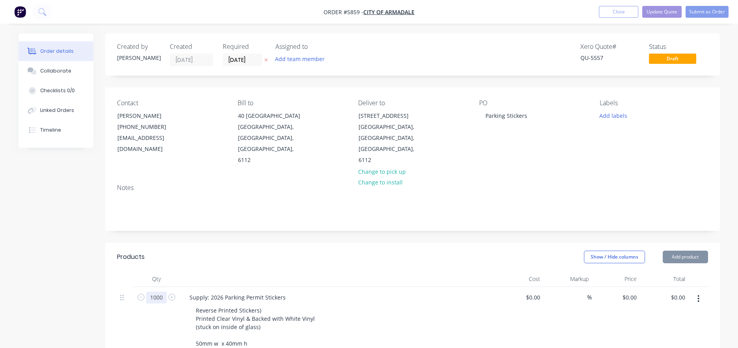
type input "$1.30"
type input "$1,300.00"
type input "$45.00"
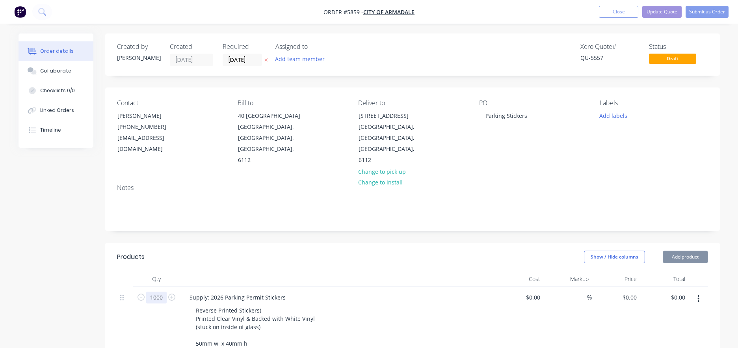
type input "$45.00"
type input "$20.00"
drag, startPoint x: 165, startPoint y: 275, endPoint x: 121, endPoint y: 270, distance: 44.1
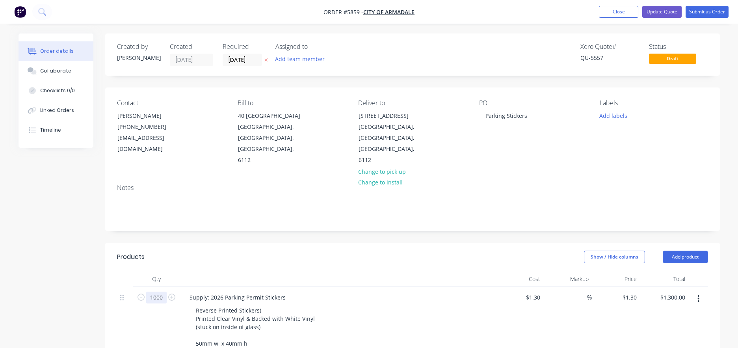
click at [124, 287] on div "1000 Supply: 2026 Parking Permit Stickers Reverse Printed Stickers) Printed Cle…" at bounding box center [412, 321] width 591 height 69
type input "900"
type input "$1,170.00"
click at [446, 305] on div "Reverse Printed Stickers) Printed Clear Vinyl & Backed with White Vinyl (stuck …" at bounding box center [341, 327] width 303 height 45
click at [661, 9] on button "Update Quote" at bounding box center [662, 12] width 39 height 12
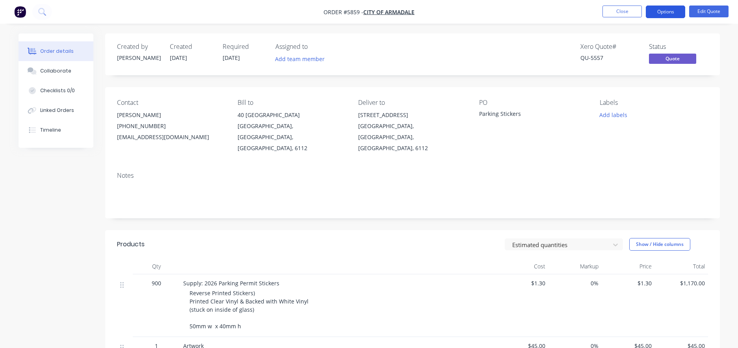
click at [666, 13] on button "Options" at bounding box center [665, 12] width 39 height 13
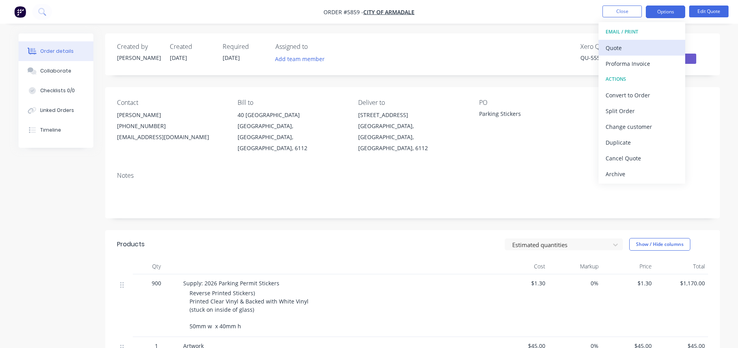
click at [618, 48] on div "Quote" at bounding box center [642, 47] width 73 height 11
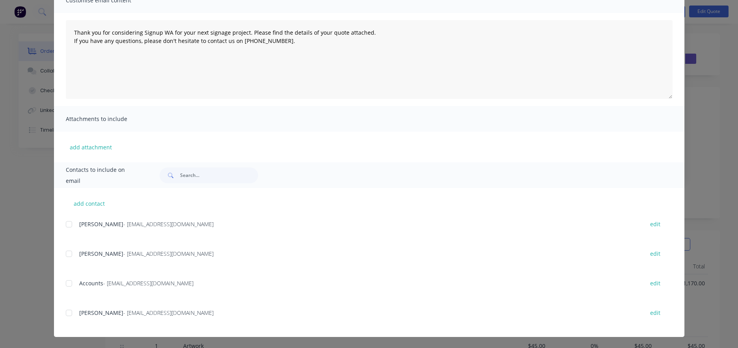
scroll to position [70, 0]
click at [69, 312] on div at bounding box center [69, 313] width 16 height 16
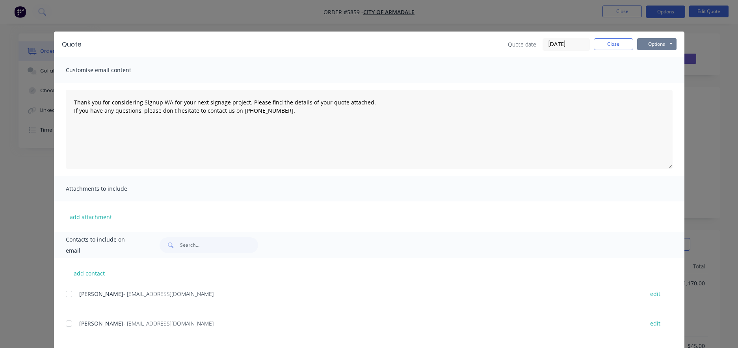
scroll to position [0, 0]
click at [666, 44] on button "Options" at bounding box center [657, 44] width 39 height 12
click at [664, 82] on button "Email" at bounding box center [663, 84] width 50 height 13
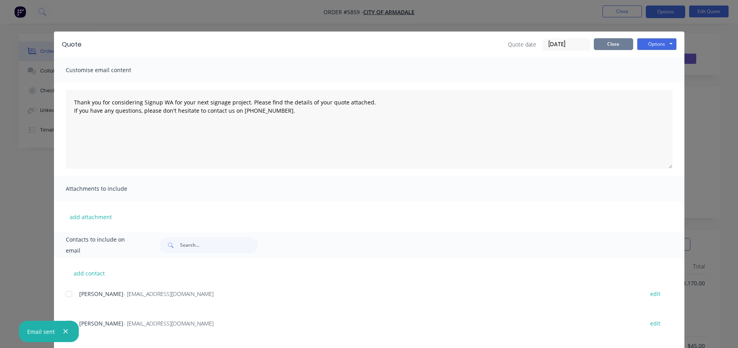
click at [609, 45] on button "Close" at bounding box center [613, 44] width 39 height 12
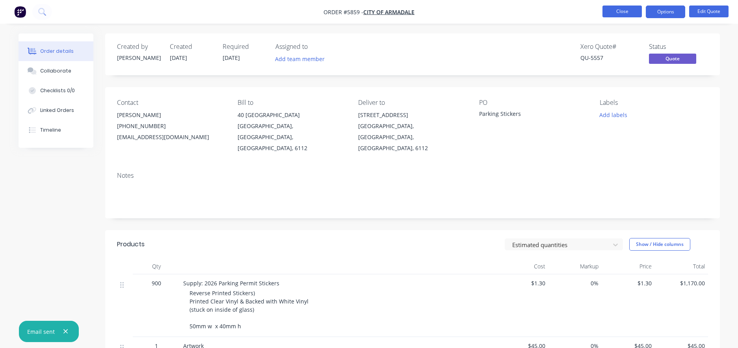
click at [625, 16] on button "Close" at bounding box center [622, 12] width 39 height 12
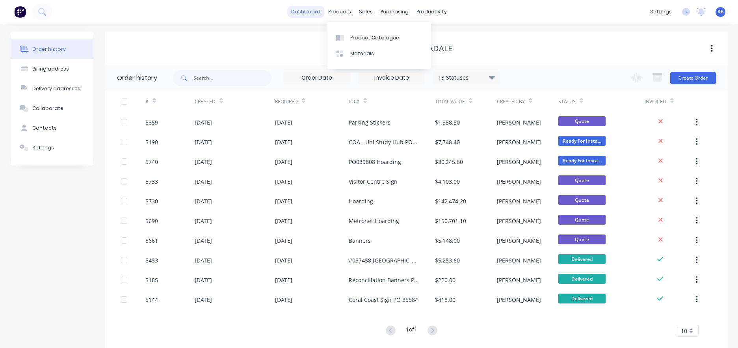
click at [317, 12] on link "dashboard" at bounding box center [305, 12] width 37 height 12
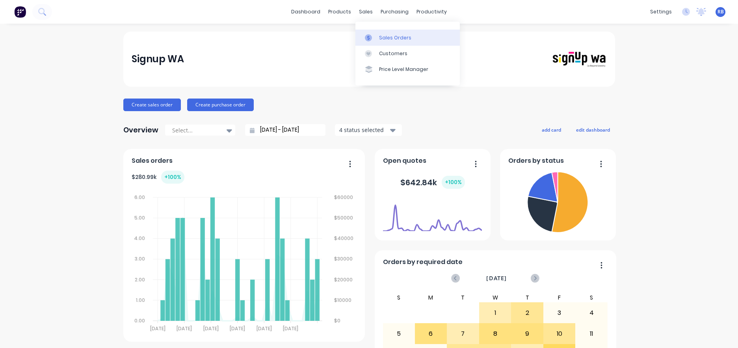
click at [385, 35] on div "Sales Orders" at bounding box center [395, 37] width 32 height 7
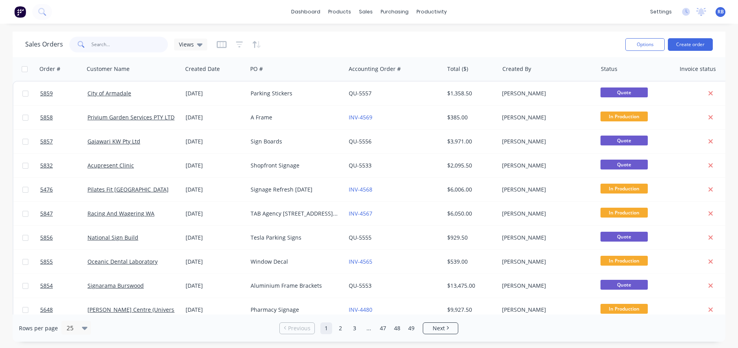
click at [123, 45] on input "text" at bounding box center [129, 45] width 77 height 16
type input "5476"
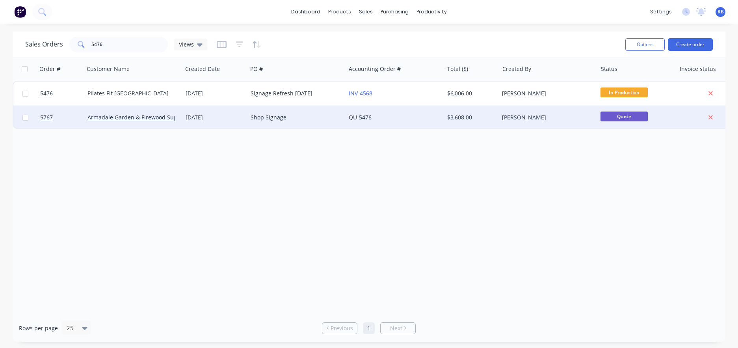
click at [401, 118] on div "QU-5476" at bounding box center [393, 118] width 88 height 8
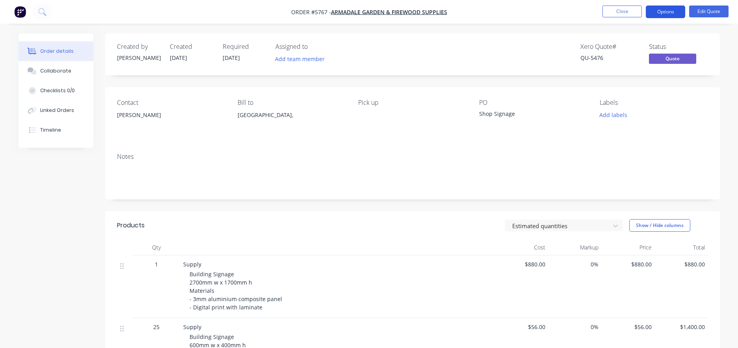
click at [666, 9] on button "Options" at bounding box center [665, 12] width 39 height 13
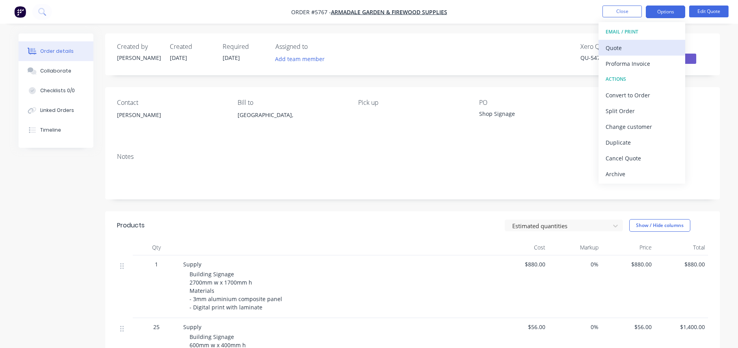
click at [623, 47] on div "Quote" at bounding box center [642, 47] width 73 height 11
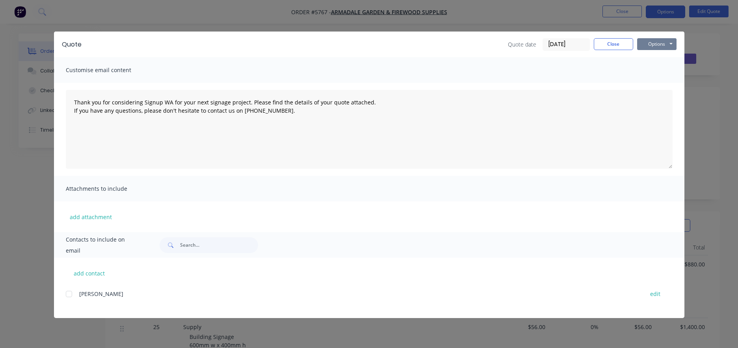
click at [660, 47] on button "Options" at bounding box center [657, 44] width 39 height 12
click at [657, 72] on button "Print" at bounding box center [663, 71] width 50 height 13
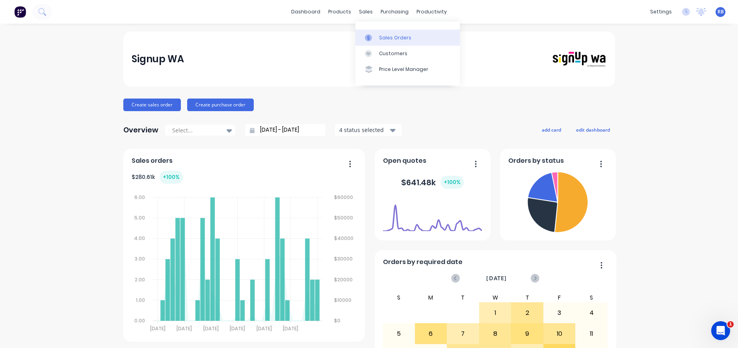
click at [373, 33] on link "Sales Orders" at bounding box center [408, 38] width 104 height 16
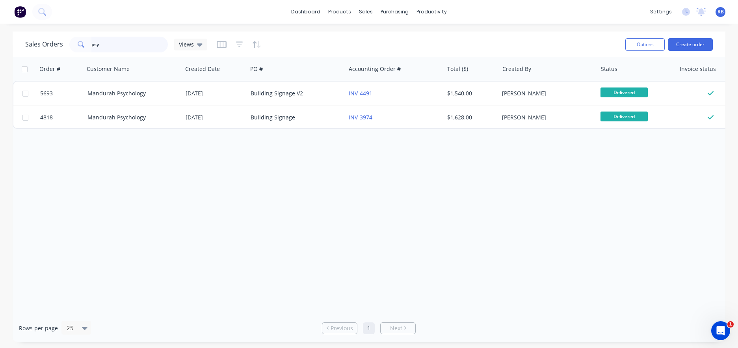
drag, startPoint x: 110, startPoint y: 43, endPoint x: 67, endPoint y: 43, distance: 42.6
click at [69, 43] on div "psy" at bounding box center [118, 45] width 99 height 16
type input "sticker"
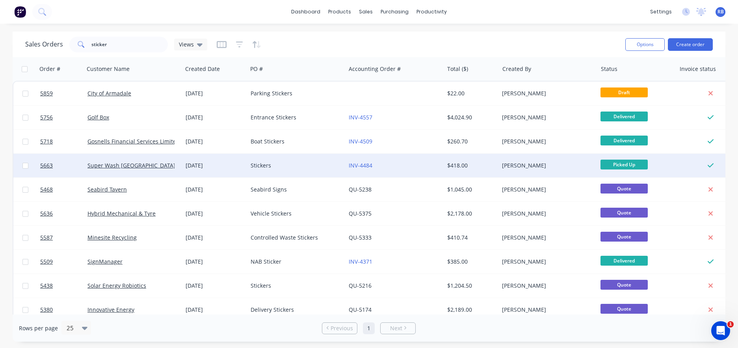
click at [289, 167] on div "Stickers" at bounding box center [295, 166] width 88 height 8
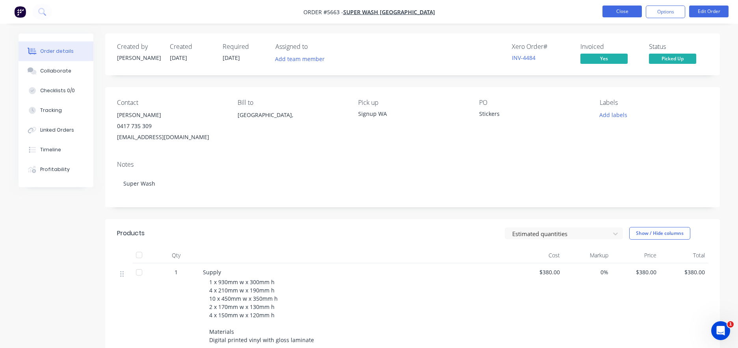
click at [622, 12] on button "Close" at bounding box center [622, 12] width 39 height 12
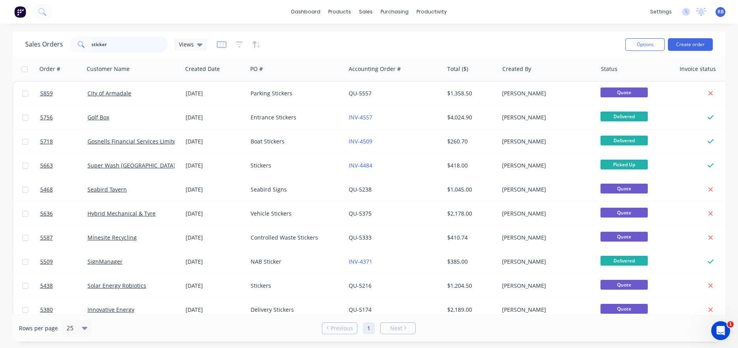
click at [108, 46] on input "sticker" at bounding box center [129, 45] width 77 height 16
drag, startPoint x: 128, startPoint y: 46, endPoint x: 36, endPoint y: 42, distance: 91.6
click at [36, 42] on div "Sales Orders sticker Views" at bounding box center [116, 45] width 182 height 16
type input "canopy"
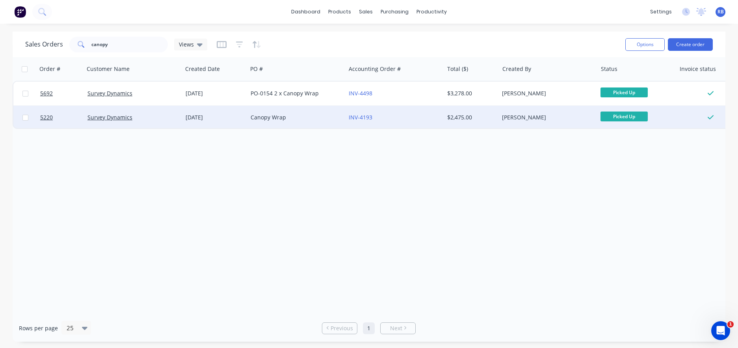
click at [300, 121] on div "Canopy Wrap" at bounding box center [295, 118] width 88 height 8
